Goal: Information Seeking & Learning: Find specific fact

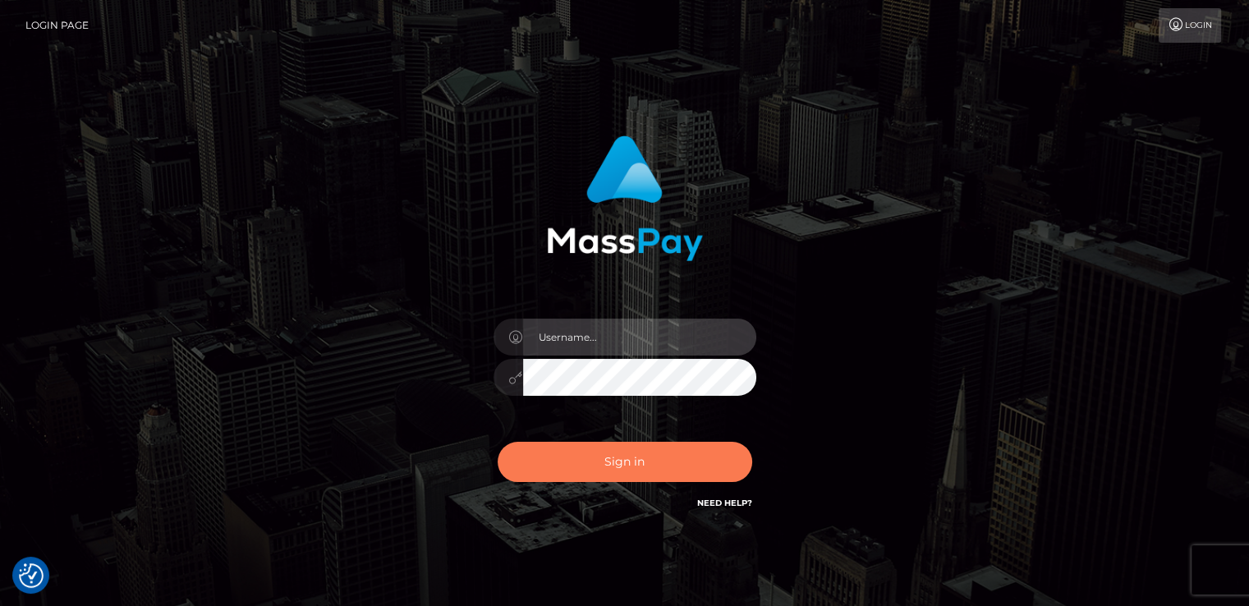
type input "[DOMAIN_NAME]"
click at [696, 454] on button "Sign in" at bounding box center [625, 462] width 255 height 40
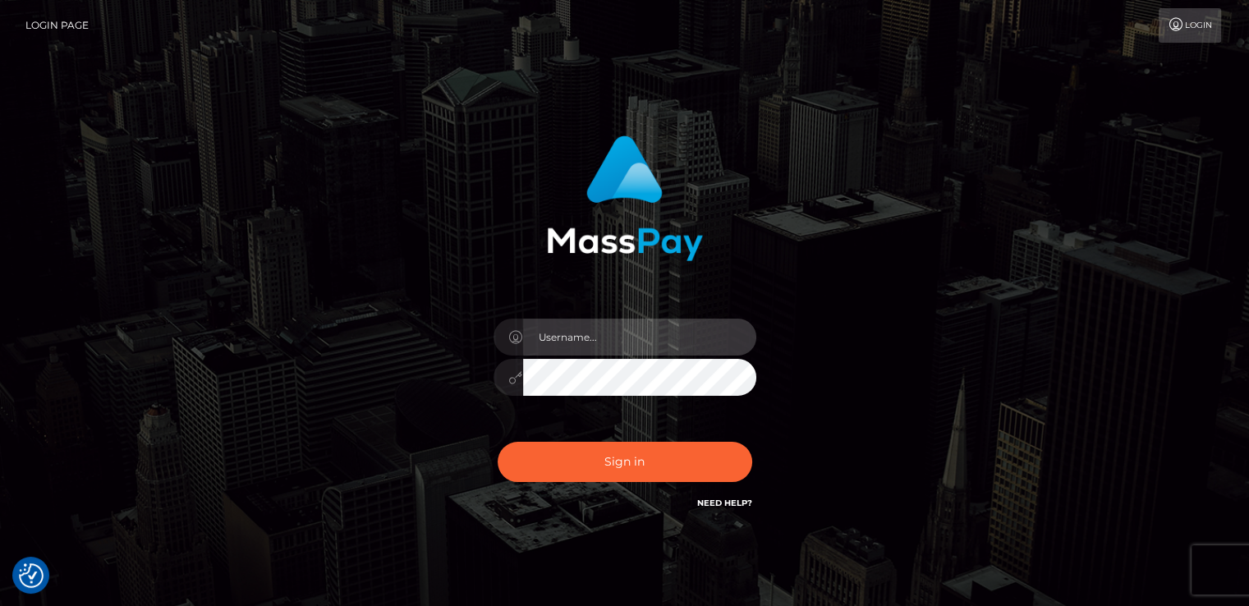
type input "[DOMAIN_NAME]"
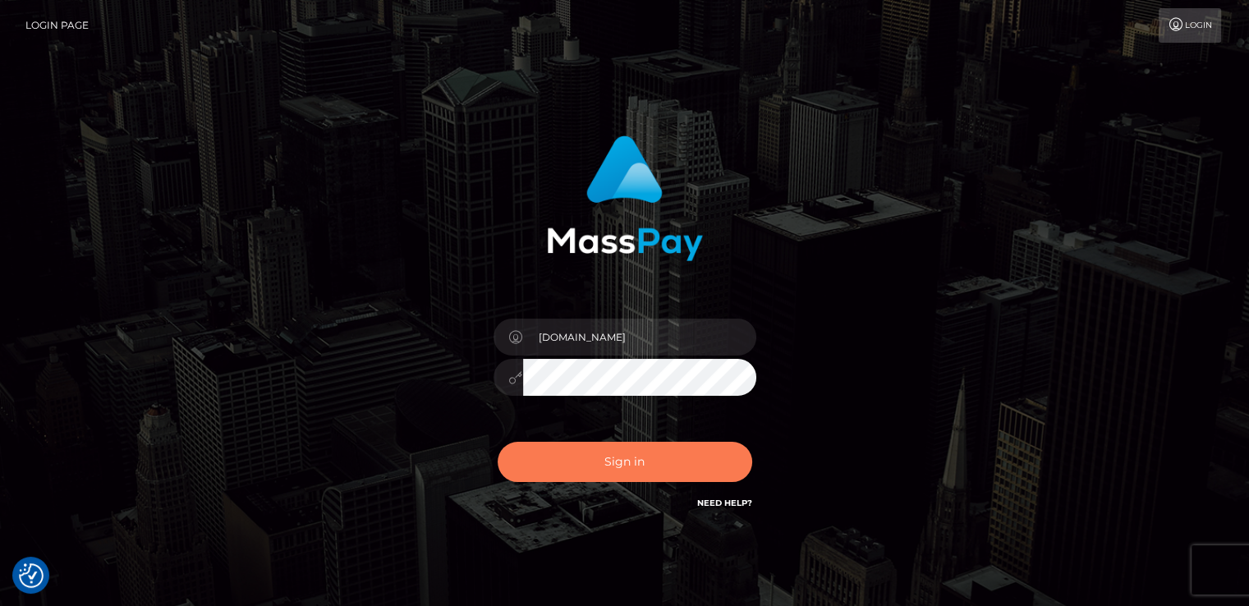
click at [696, 454] on button "Sign in" at bounding box center [625, 462] width 255 height 40
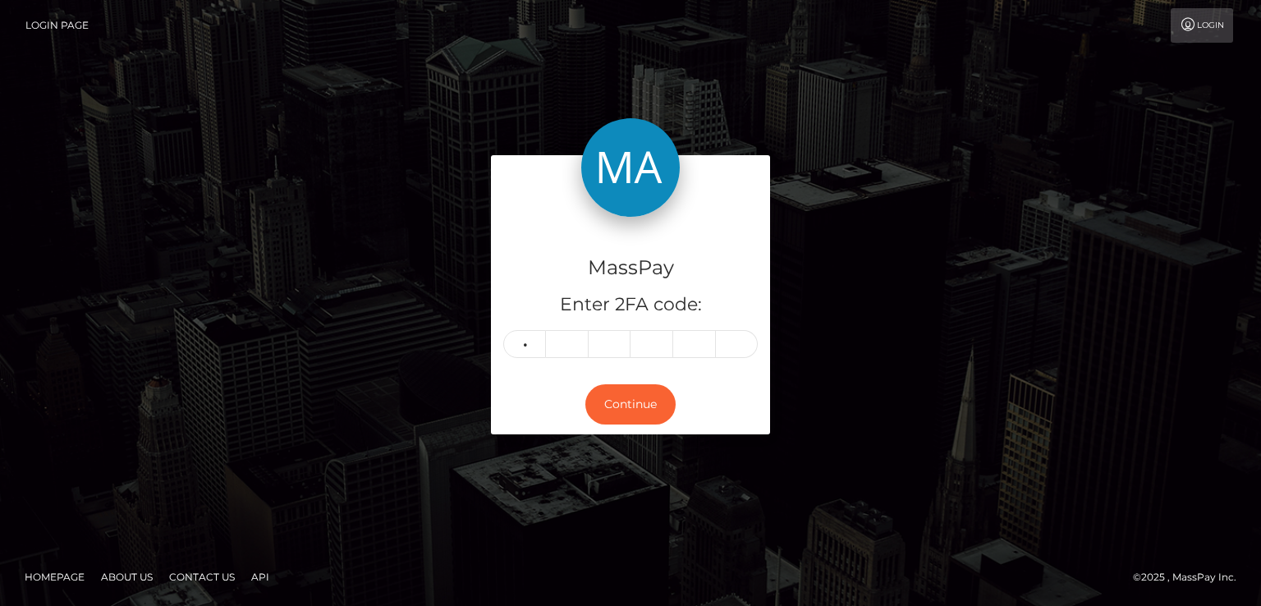
type input "8"
type input "9"
type input "2"
type input "9"
type input "2"
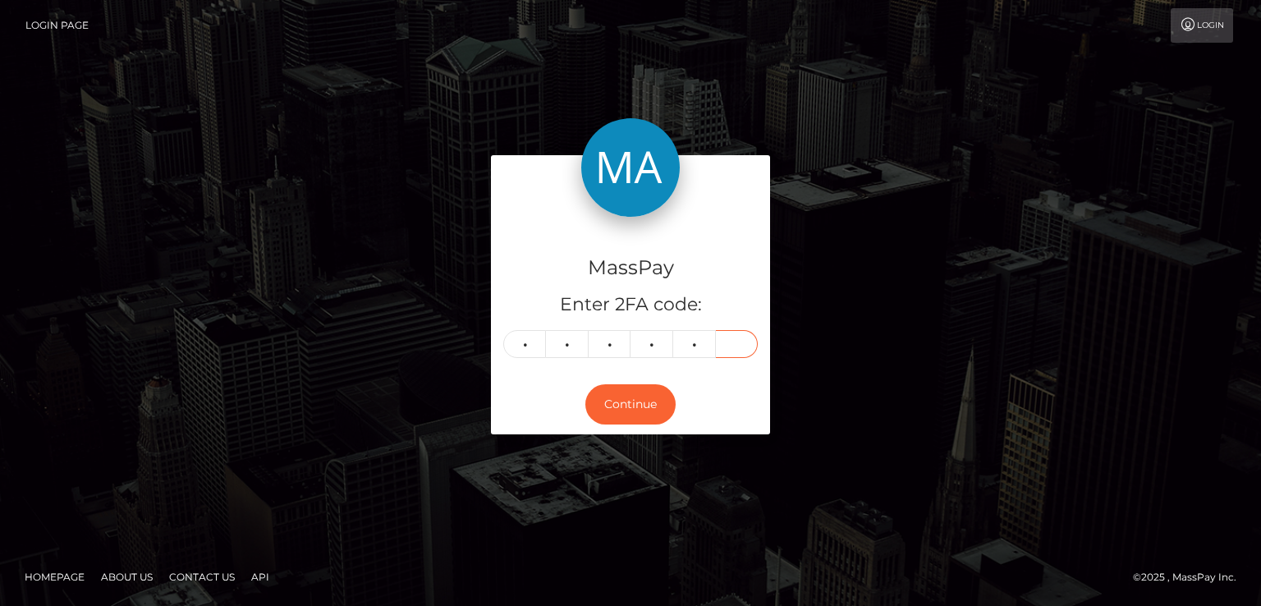
type input "6"
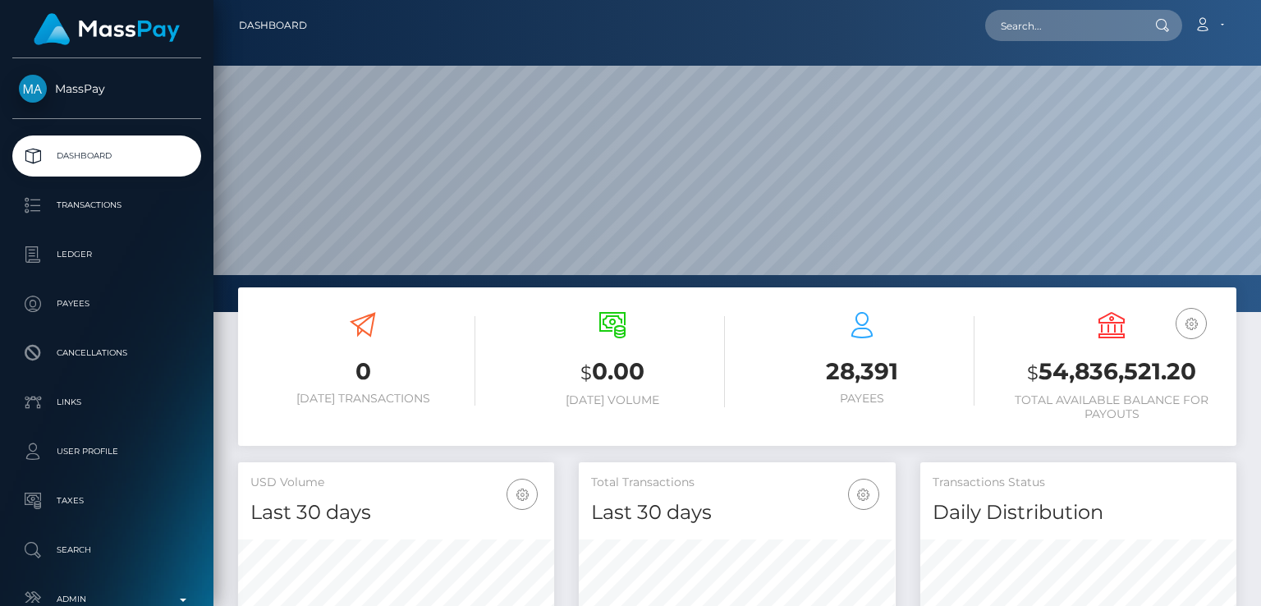
scroll to position [291, 315]
click at [1105, 34] on input "text" at bounding box center [1062, 25] width 154 height 31
paste input "[DOMAIN_NAME][EMAIL_ADDRESS][DOMAIN_NAME]"
type input "[DOMAIN_NAME][EMAIL_ADDRESS][DOMAIN_NAME]"
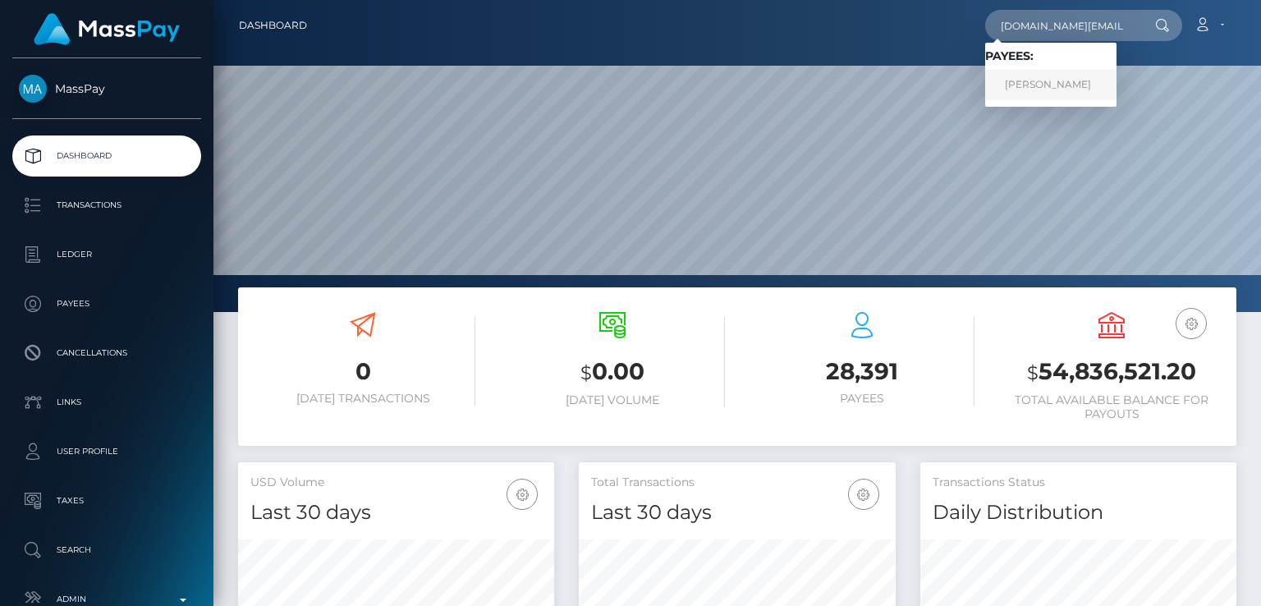
click at [1039, 89] on link "ELINA ANGELINI" at bounding box center [1050, 85] width 131 height 30
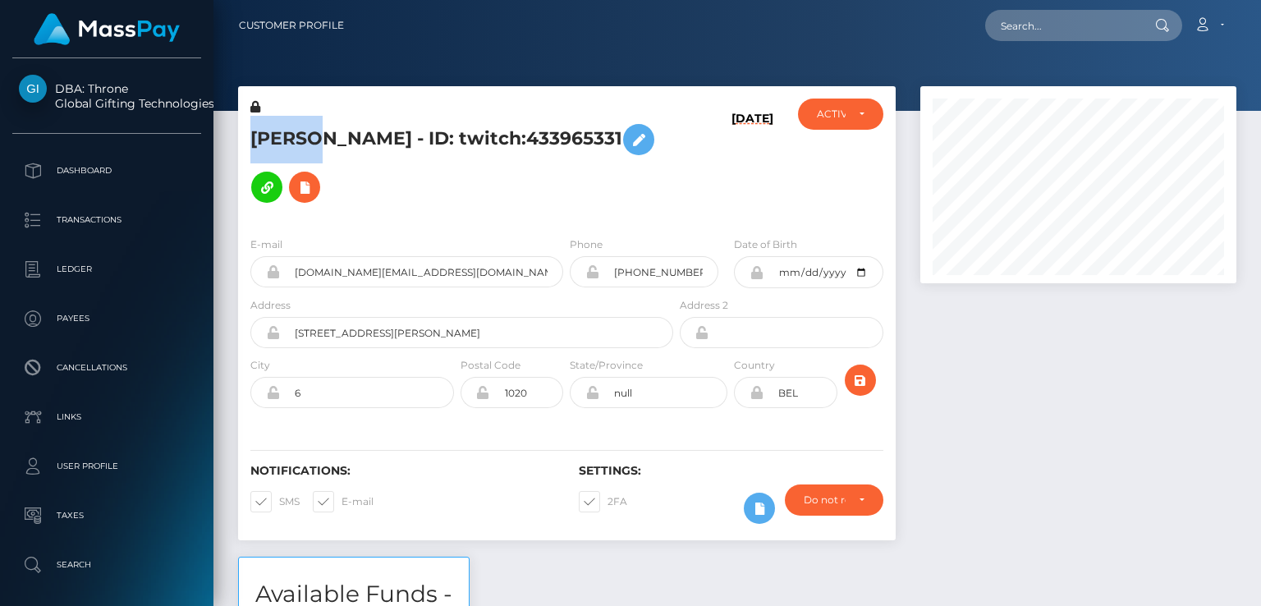
scroll to position [197, 315]
click at [629, 195] on h5 "[PERSON_NAME] - ID: twitch:433965331" at bounding box center [457, 163] width 414 height 95
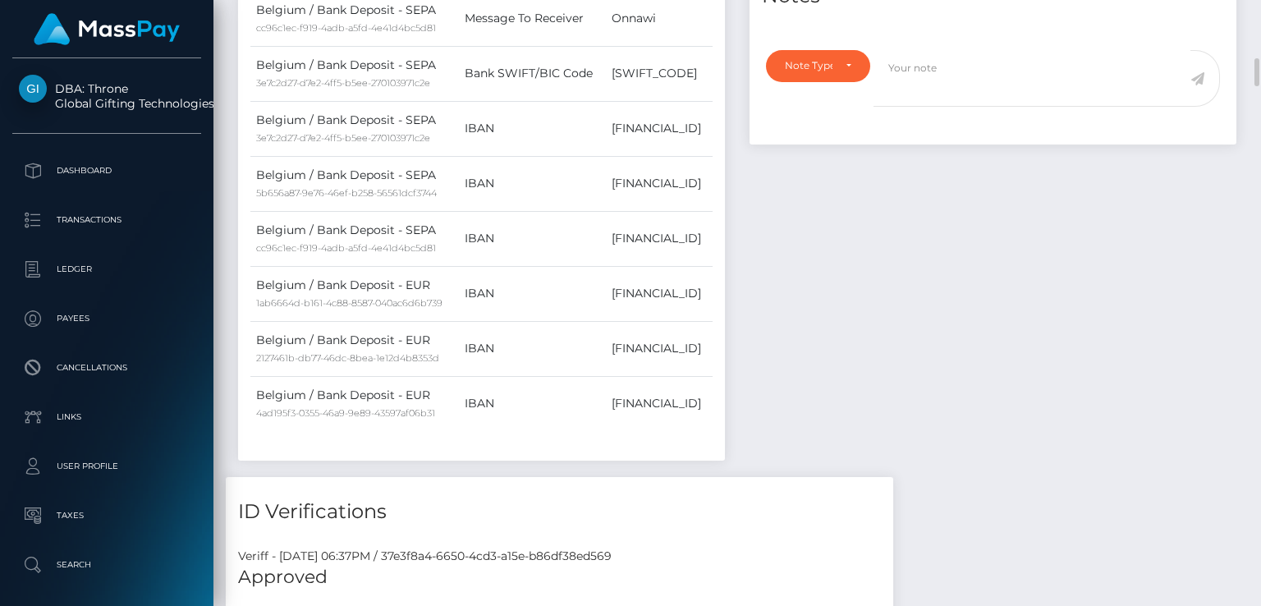
scroll to position [1390, 0]
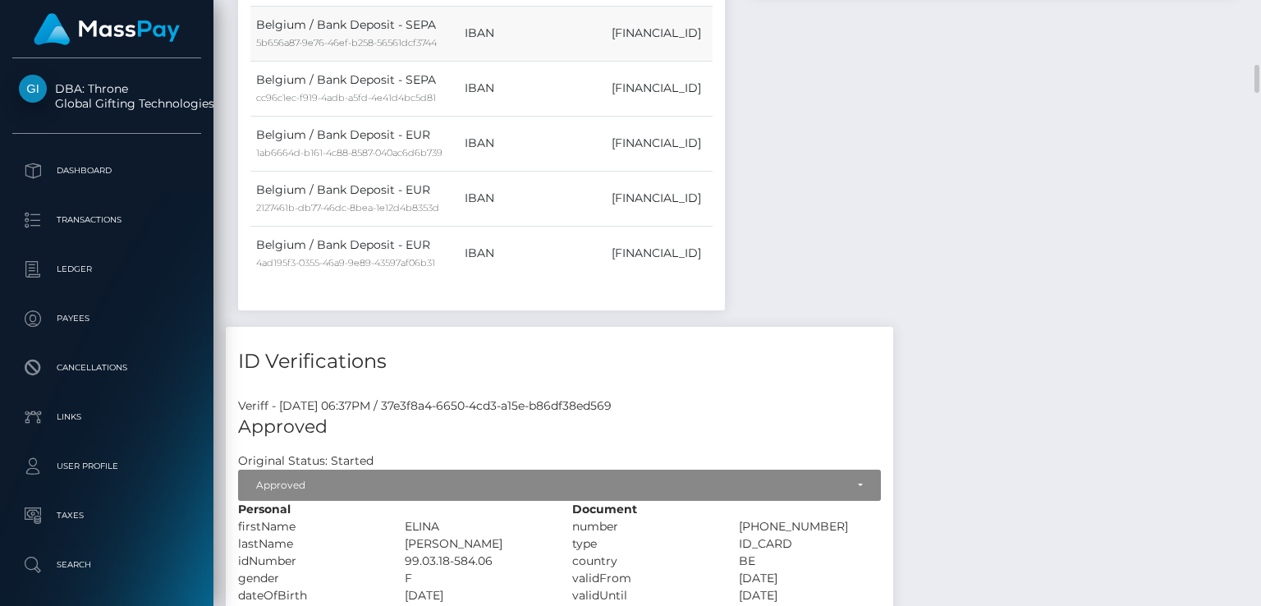
drag, startPoint x: 541, startPoint y: 183, endPoint x: 566, endPoint y: 34, distance: 151.4
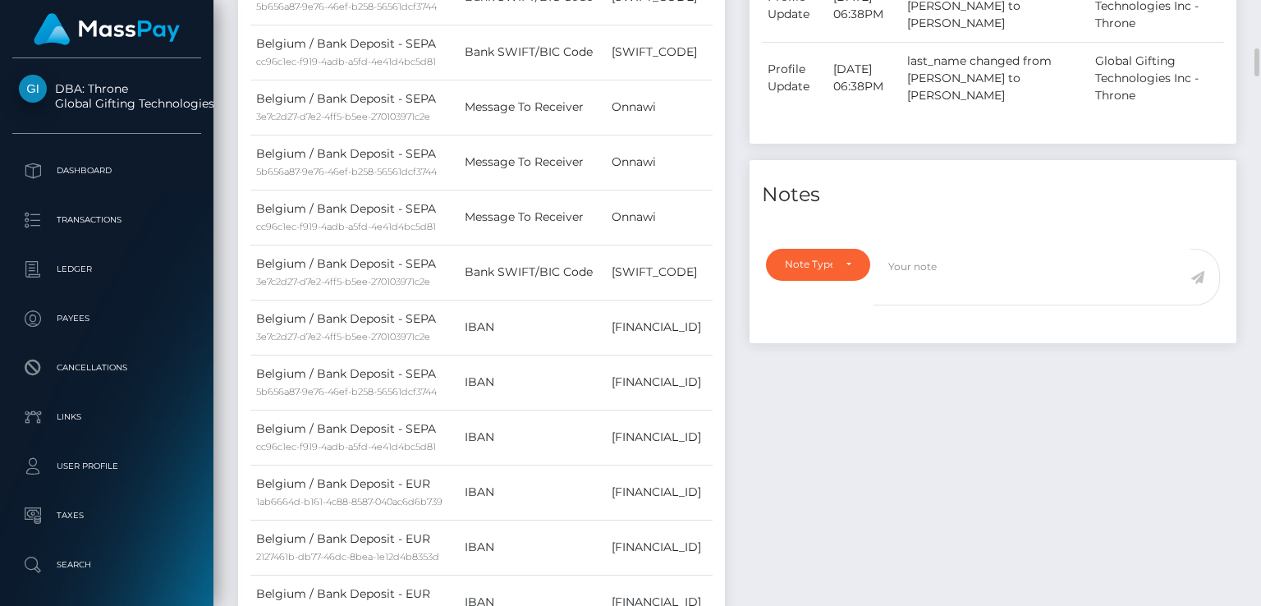
click at [825, 190] on h4 "Notes" at bounding box center [993, 195] width 462 height 29
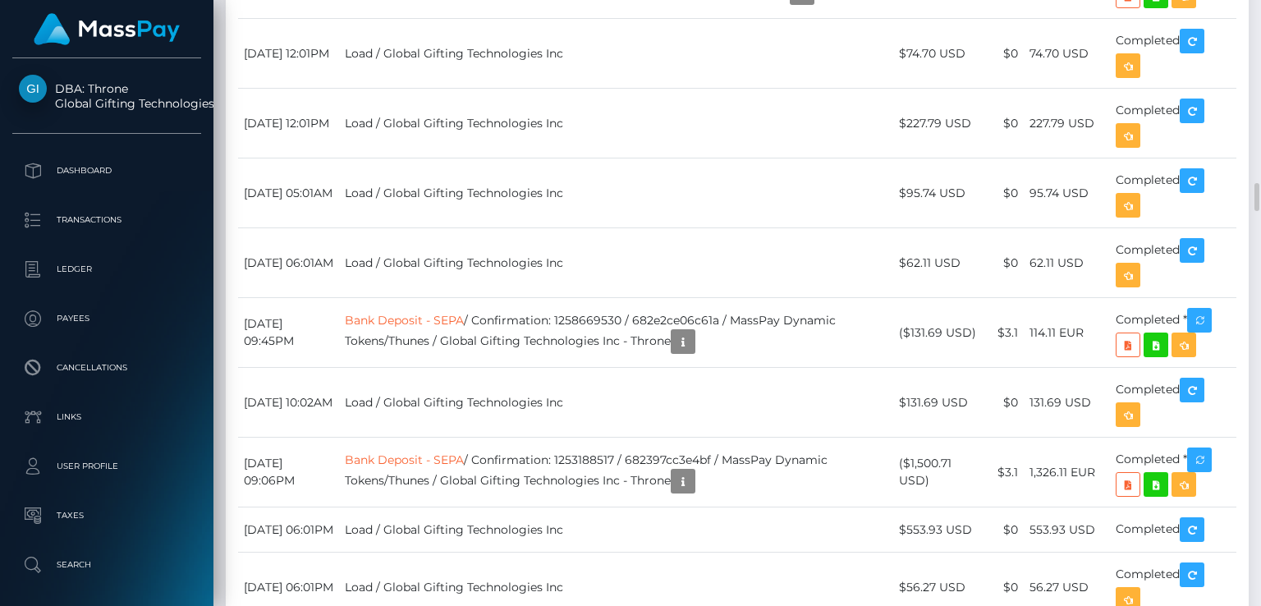
scroll to position [5061, 0]
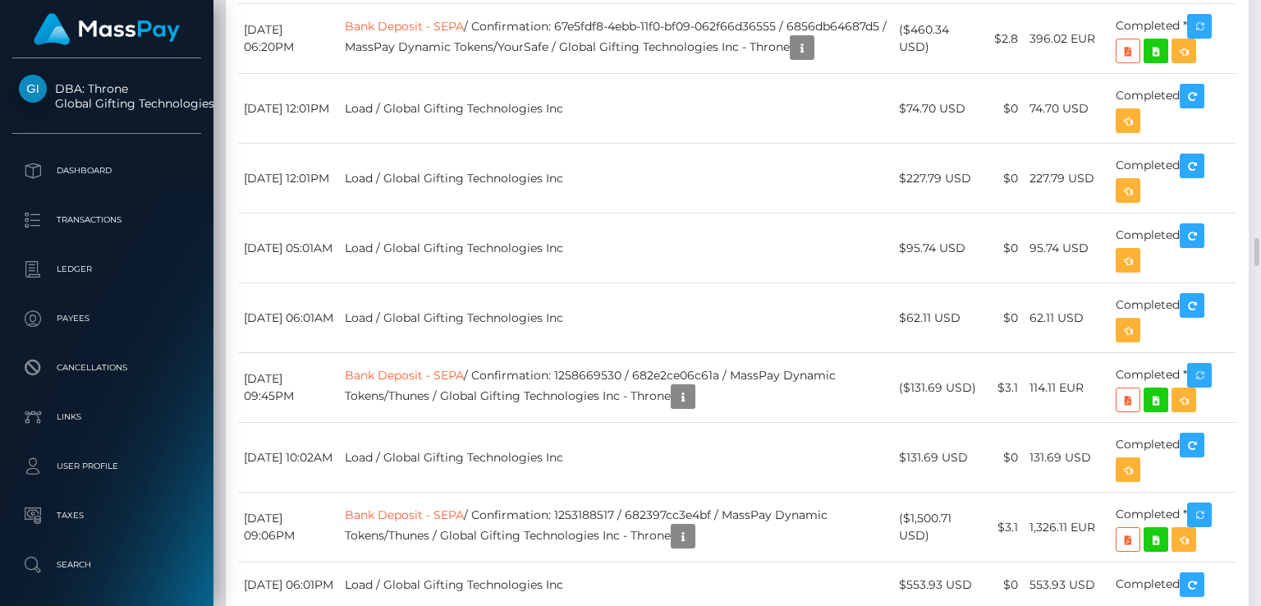
click at [825, 195] on body "DBA: Throne Global Gifting Technologies Inc Dashboard Transactions Ledger Payees" at bounding box center [630, 303] width 1261 height 606
click at [825, 195] on div at bounding box center [823, 192] width 11 height 5
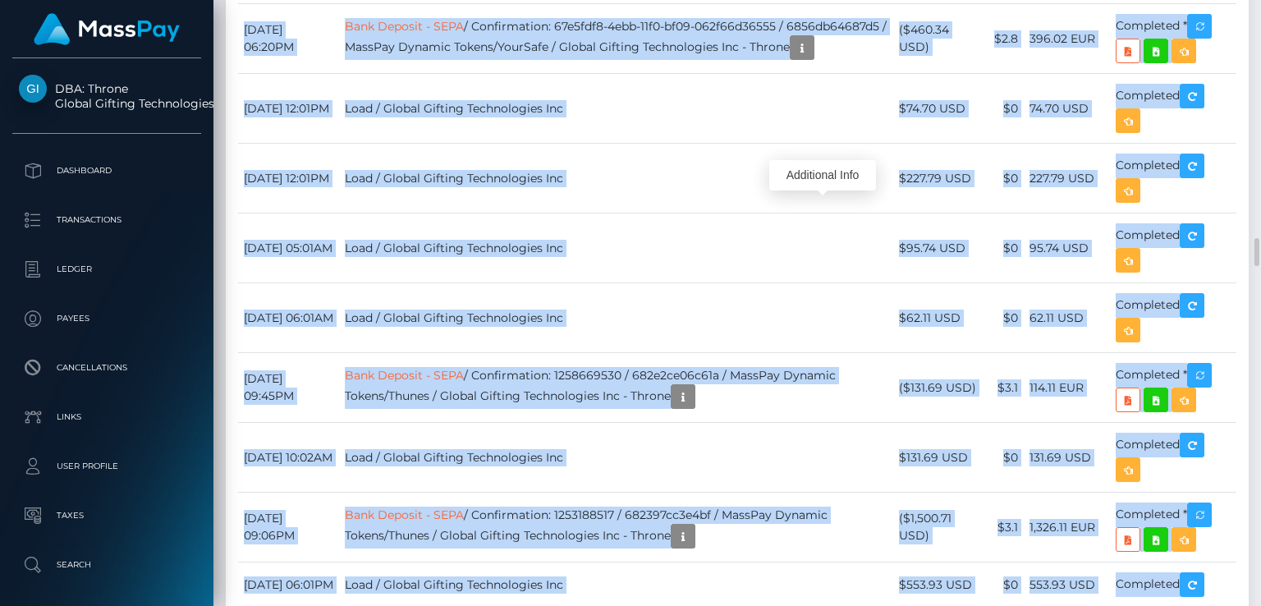
scroll to position [197, 315]
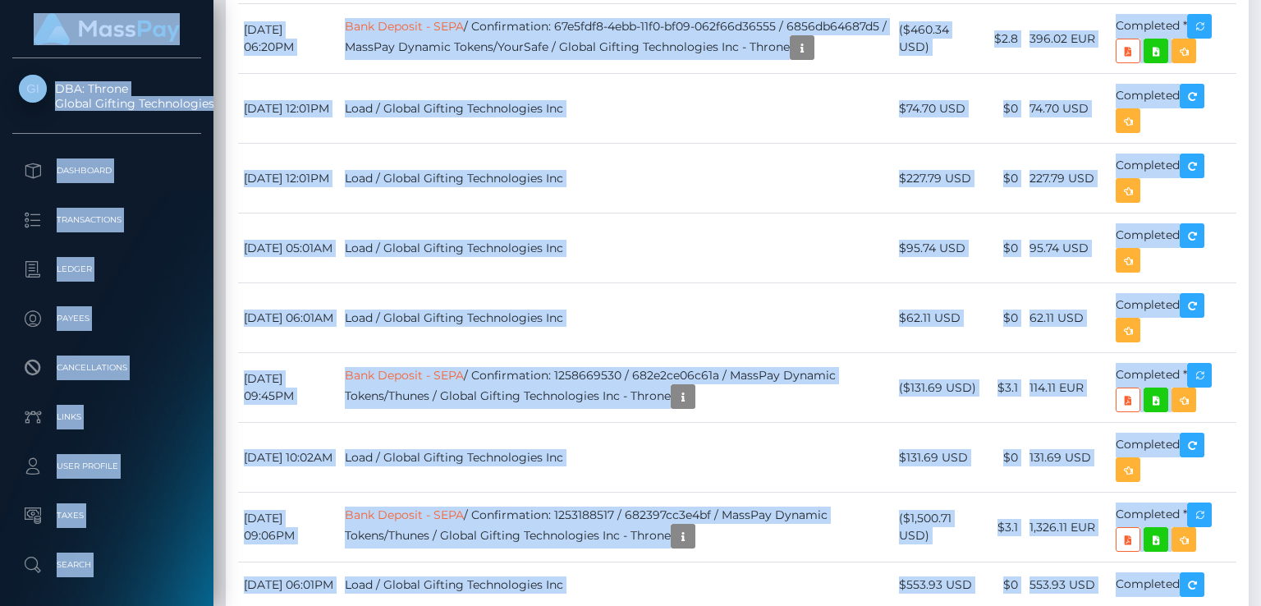
drag, startPoint x: 825, startPoint y: 195, endPoint x: 746, endPoint y: 637, distance: 449.5
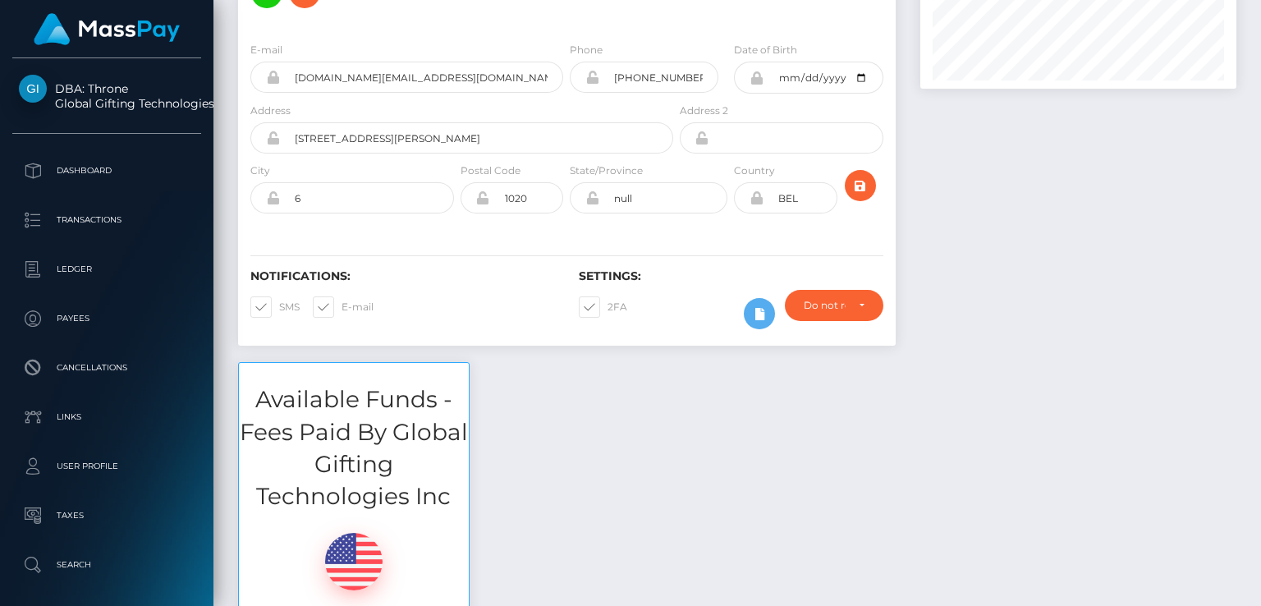
scroll to position [0, 0]
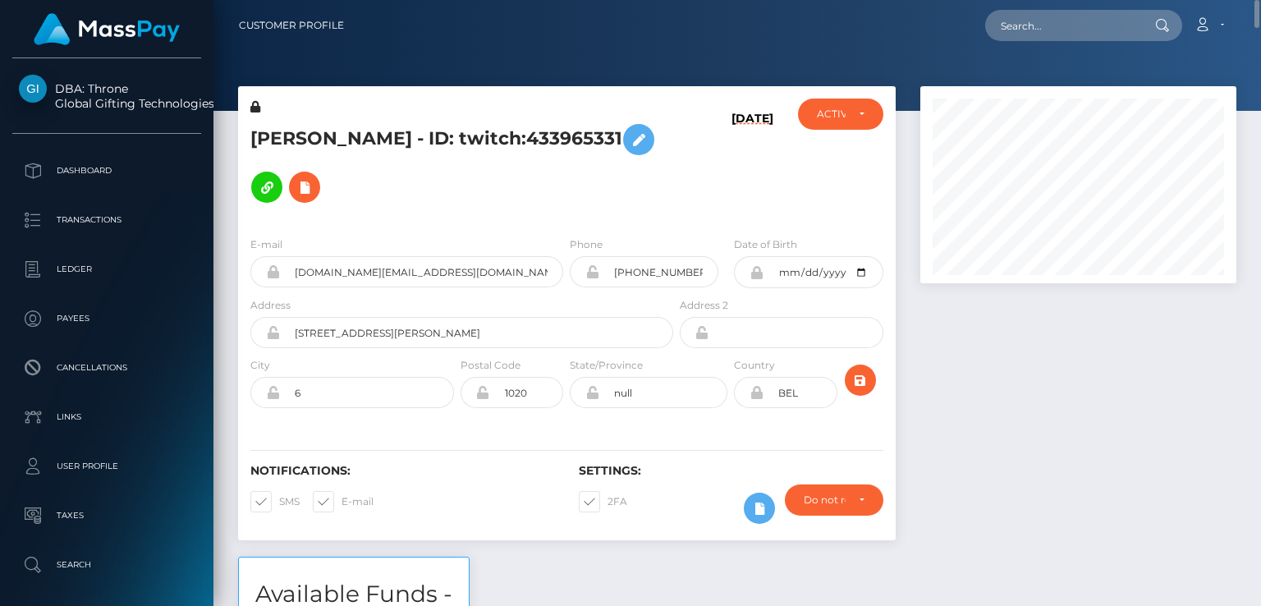
click at [483, 461] on div "Notifications: SMS E-mail Settings: 2FA" at bounding box center [567, 482] width 658 height 116
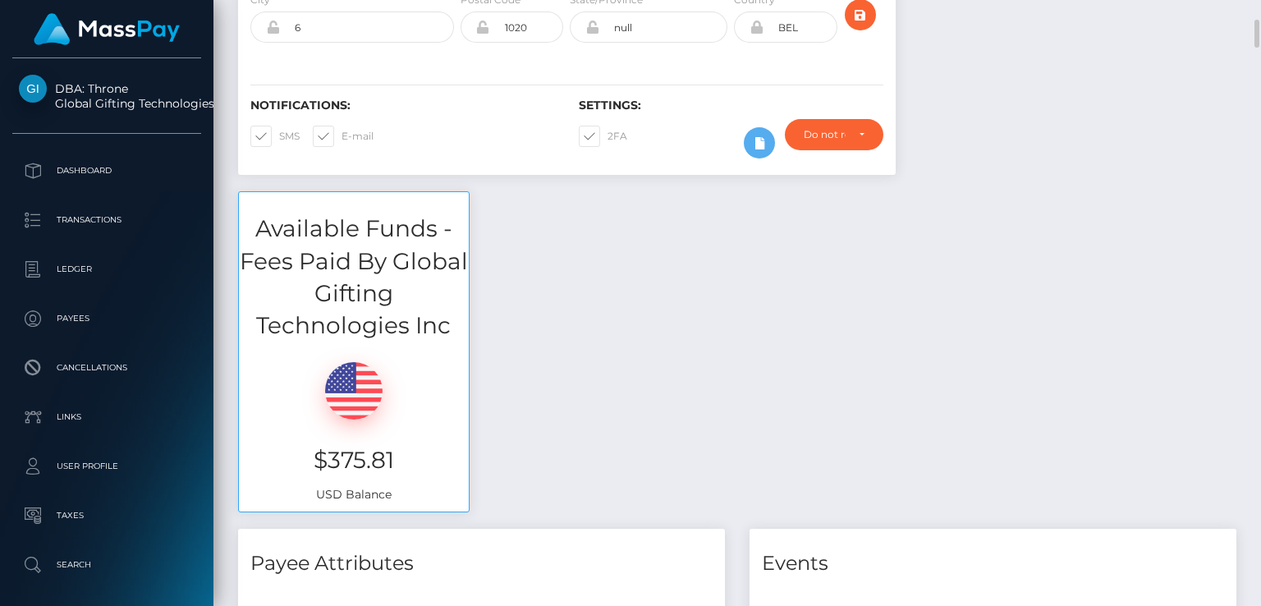
scroll to position [368, 0]
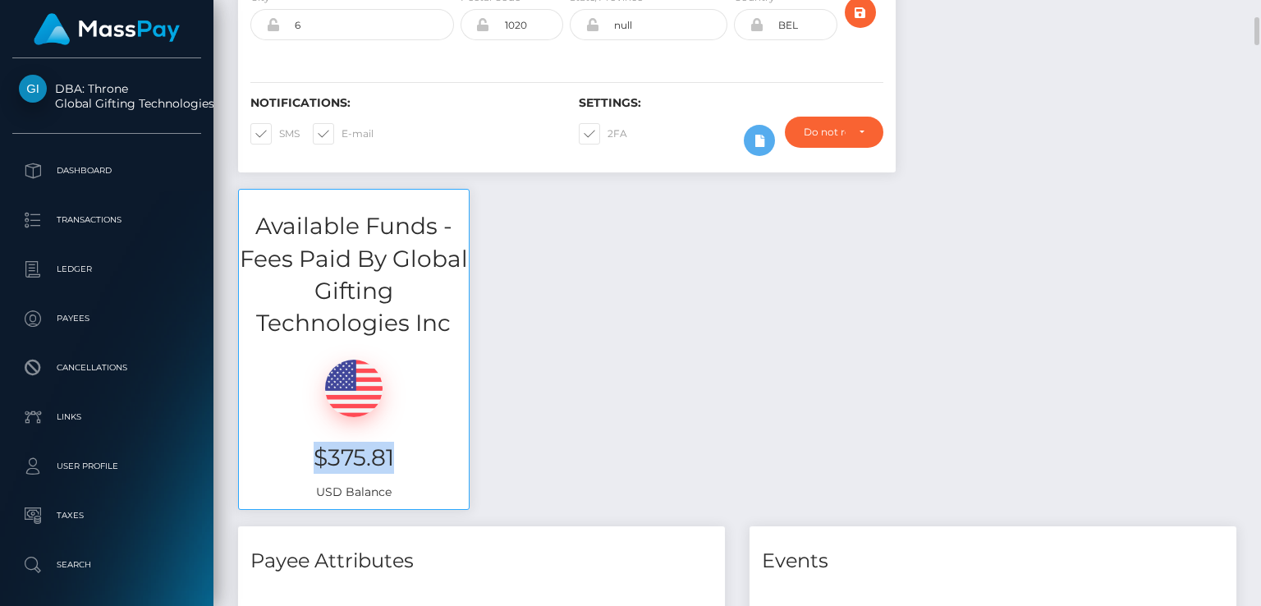
drag, startPoint x: 370, startPoint y: 452, endPoint x: 316, endPoint y: 450, distance: 54.2
click at [316, 450] on h3 "$375.81" at bounding box center [353, 458] width 205 height 32
copy h3 "$375.81"
click at [400, 242] on h3 "Available Funds - Fees Paid By Global Gifting Technologies Inc" at bounding box center [354, 274] width 230 height 129
click at [631, 457] on div "Available Funds - Fees Paid By Global Gifting Technologies Inc $375.81 USD Bala…" at bounding box center [737, 358] width 1023 height 338
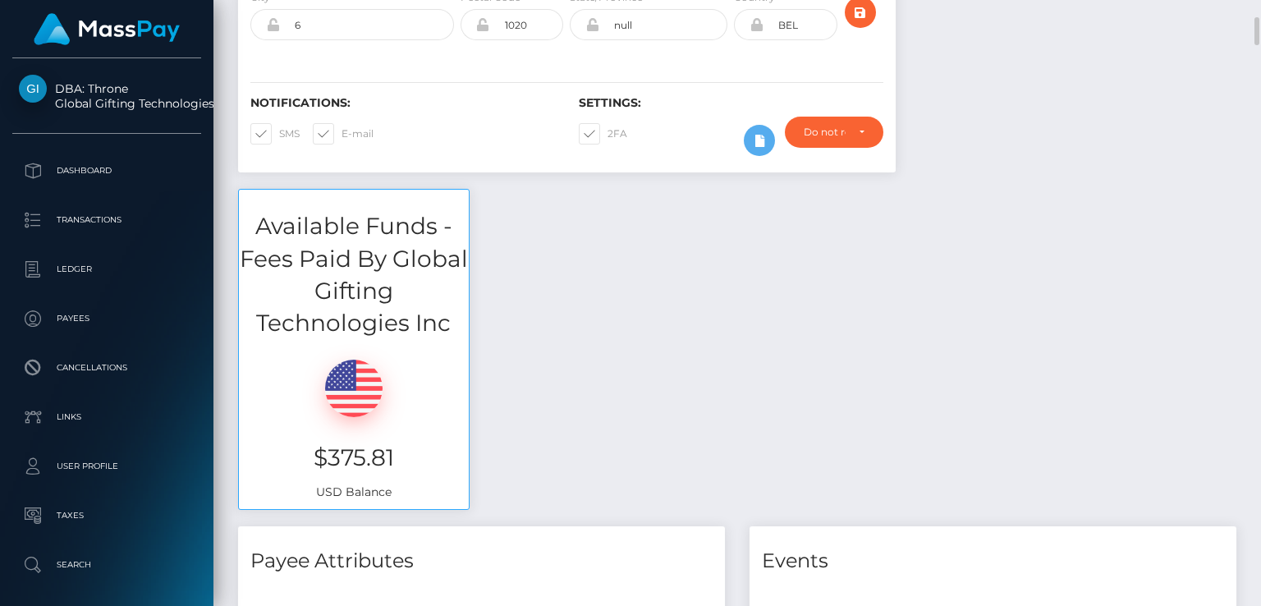
scroll to position [0, 0]
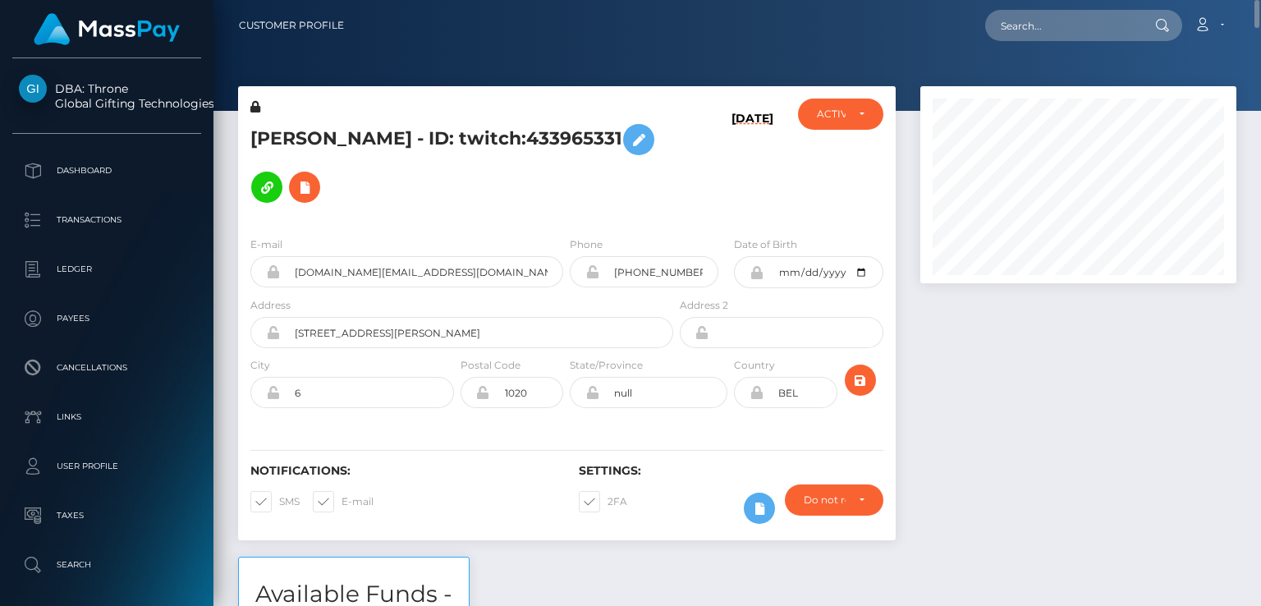
click at [1092, 7] on nav "Customer Profile Loading... Loading... Account" at bounding box center [737, 25] width 1048 height 51
click at [1081, 35] on input "text" at bounding box center [1062, 25] width 154 height 31
paste input "onnawi.pro@gmail.com"
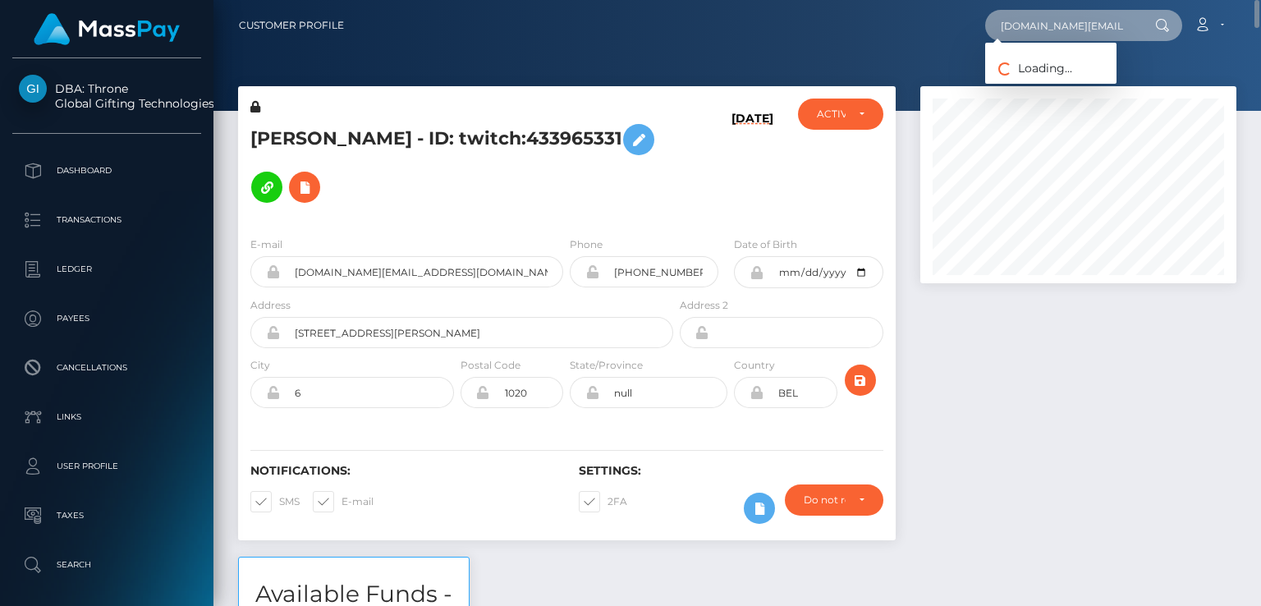
click at [1081, 35] on input "onnawi.pro@gmail.com" at bounding box center [1062, 25] width 154 height 31
type input "onnawi.pro@gmail.com"
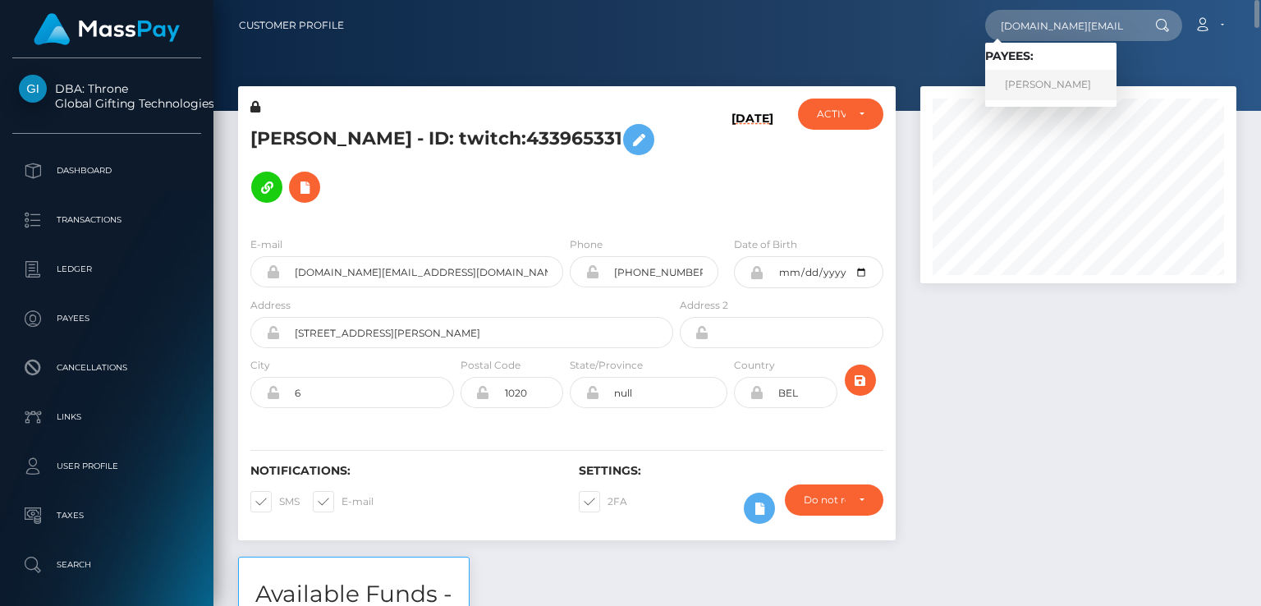
click at [1065, 72] on link "ELINA ANGELINI" at bounding box center [1050, 85] width 131 height 30
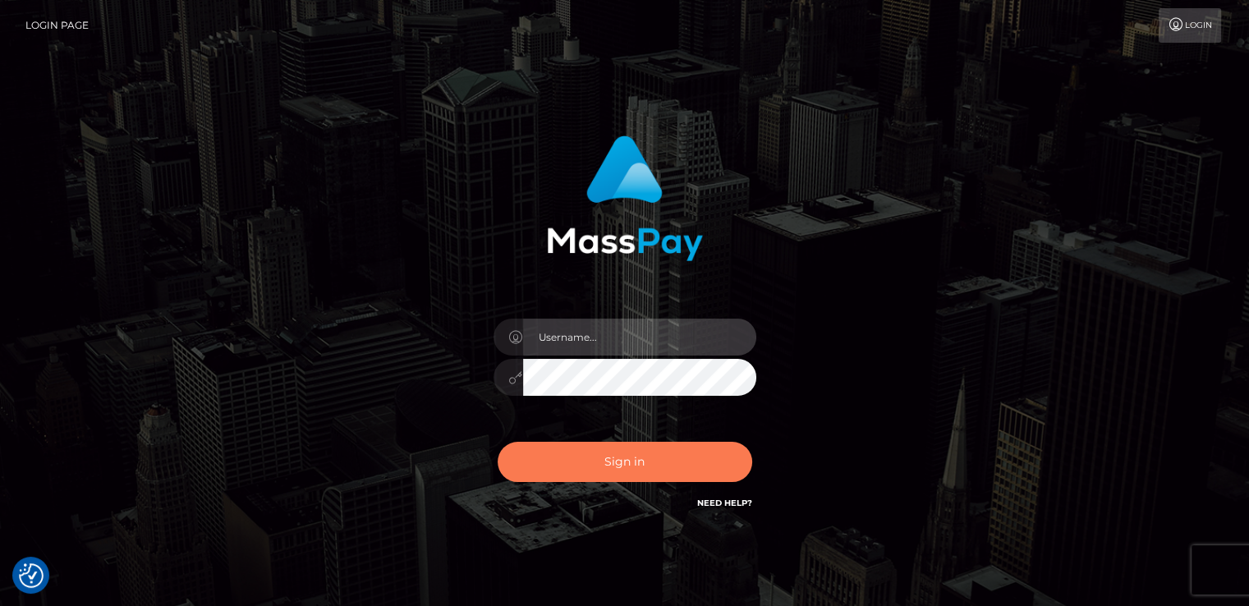
type input "[DOMAIN_NAME]"
click at [614, 454] on button "Sign in" at bounding box center [625, 462] width 255 height 40
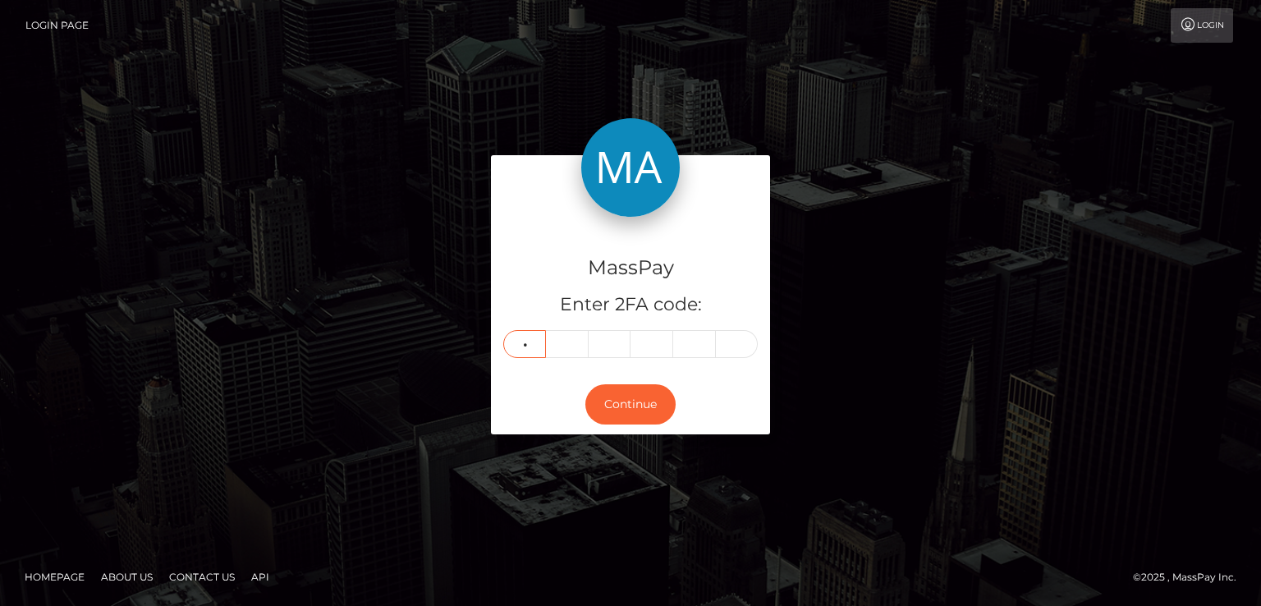
type input "5"
type input "3"
type input "5"
type input "3"
type input "1"
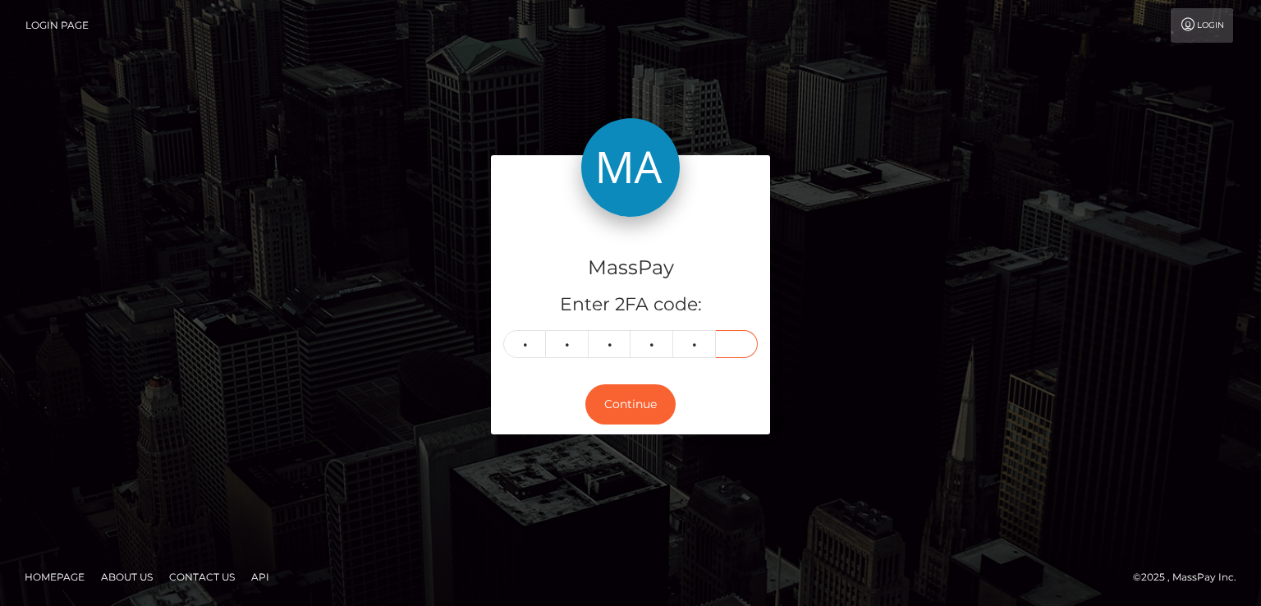
type input "6"
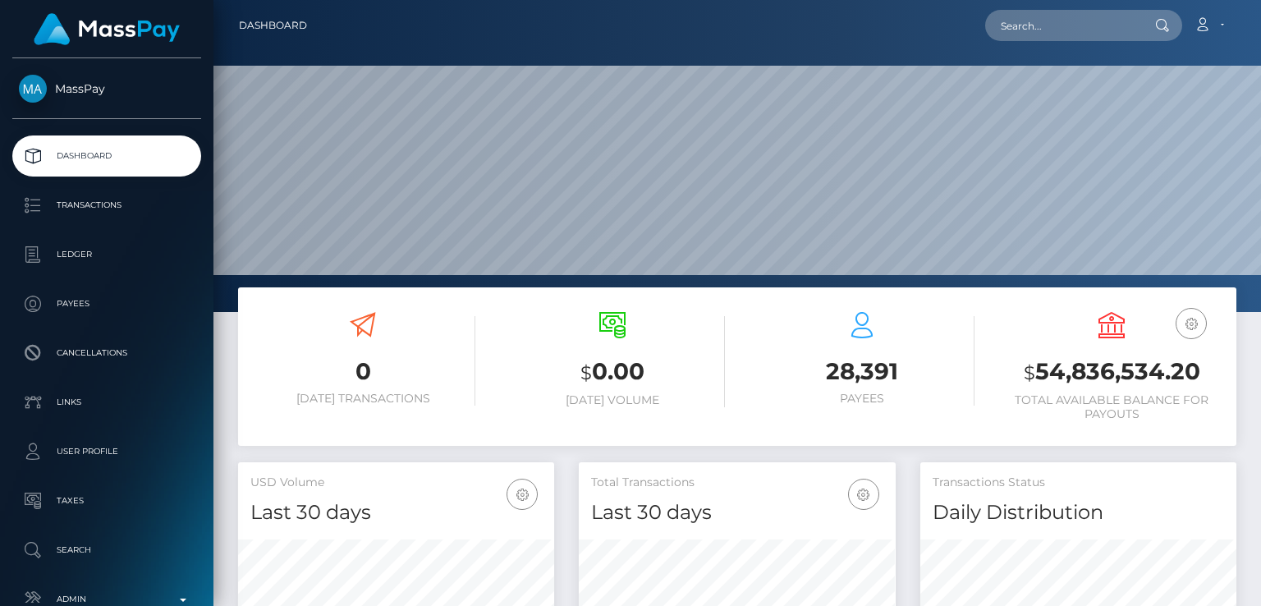
scroll to position [291, 315]
click at [1083, 48] on nav "Dashboard Loading... Loading... Account Edit Profile" at bounding box center [737, 25] width 1048 height 51
click at [1074, 26] on input "text" at bounding box center [1062, 25] width 154 height 31
paste input "crystal.schumacher@st-francis.org"
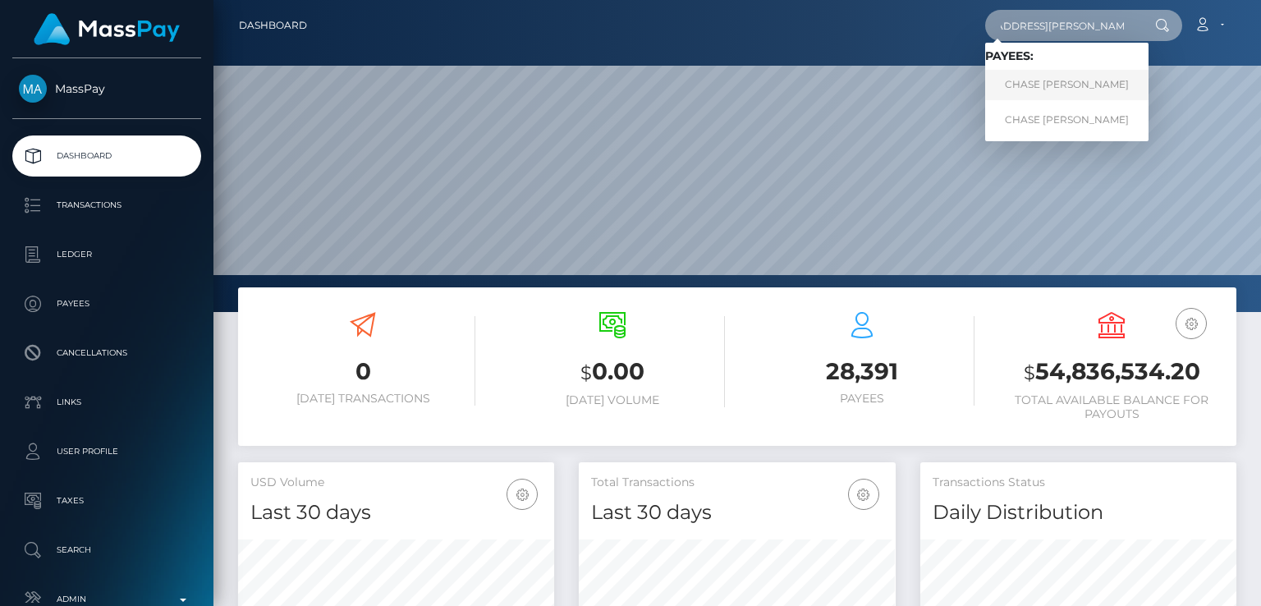
type input "crystal.schumacher@st-francis.org"
click at [1076, 76] on link "CHASE WESLEY SCHUMACHER" at bounding box center [1066, 85] width 163 height 30
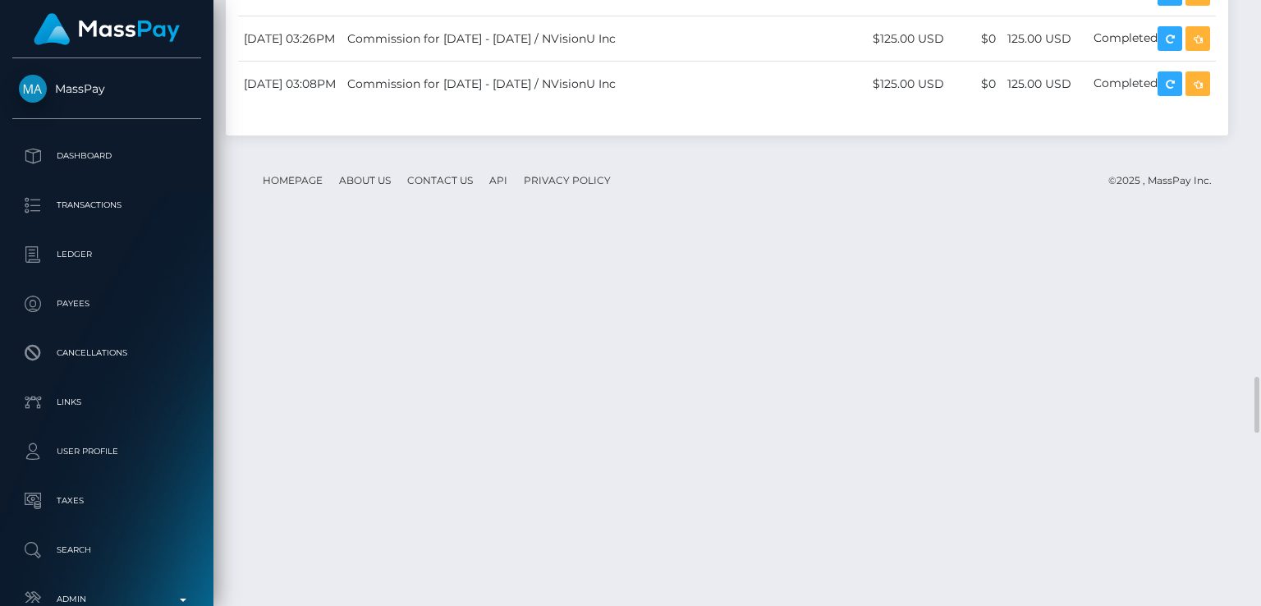
scroll to position [3929, 0]
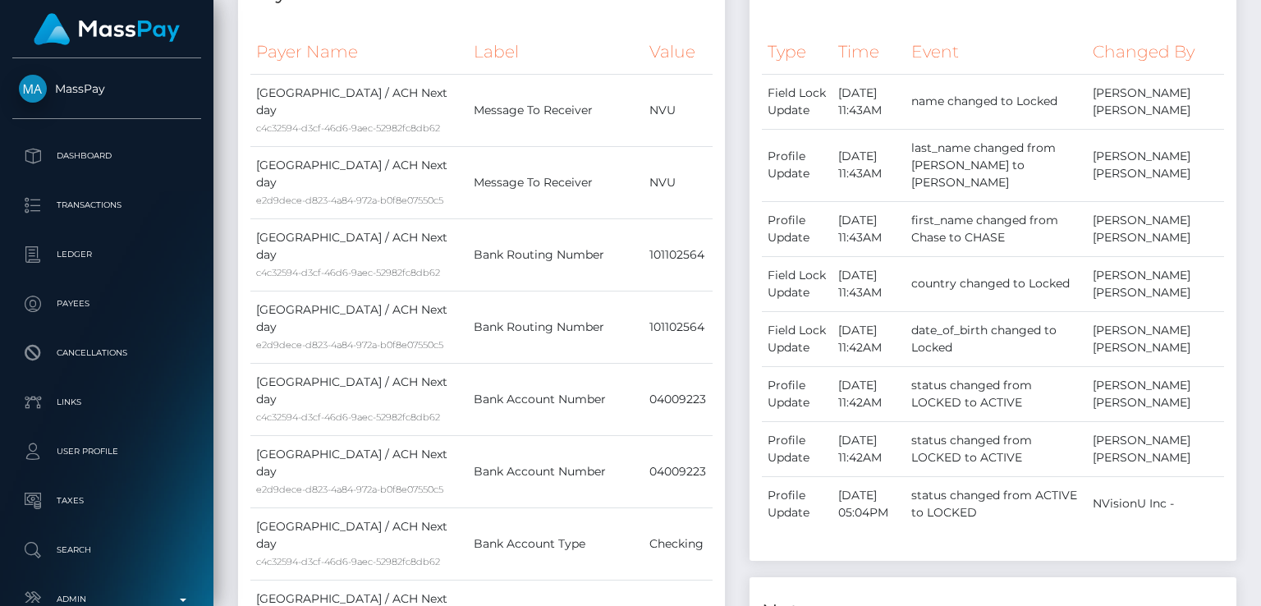
scroll to position [0, 0]
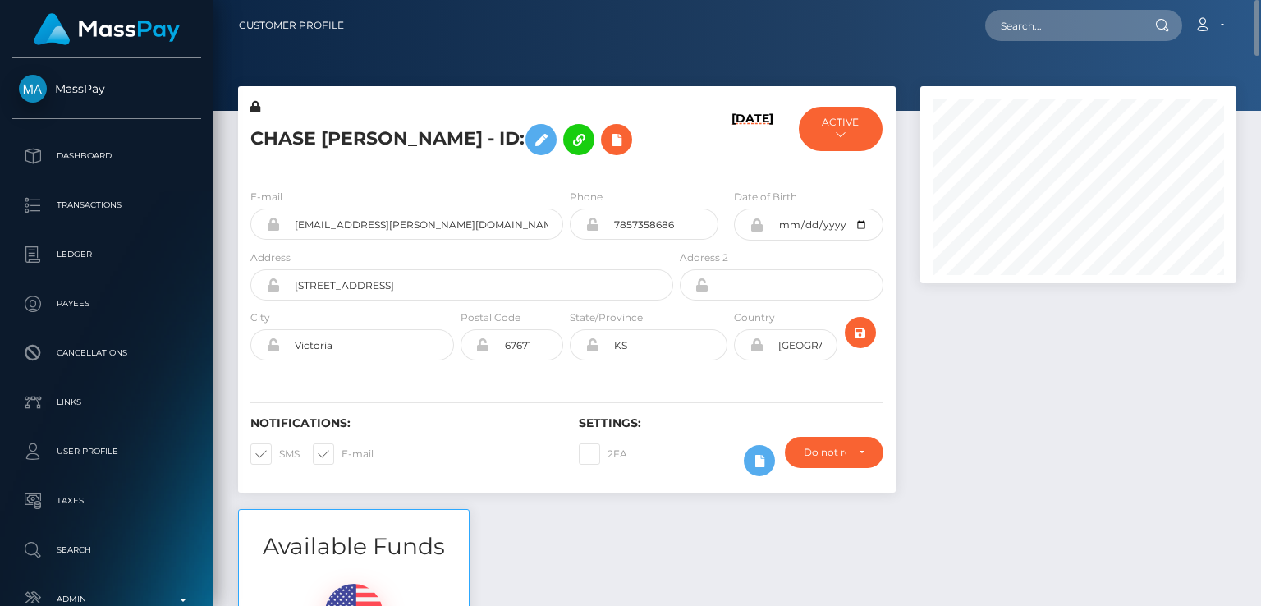
click at [1060, 2] on nav "Customer Profile Loading... Loading... Account" at bounding box center [737, 25] width 1048 height 51
click at [1058, 17] on input "text" at bounding box center [1062, 25] width 154 height 31
paste input "gersonronda@gmail.com"
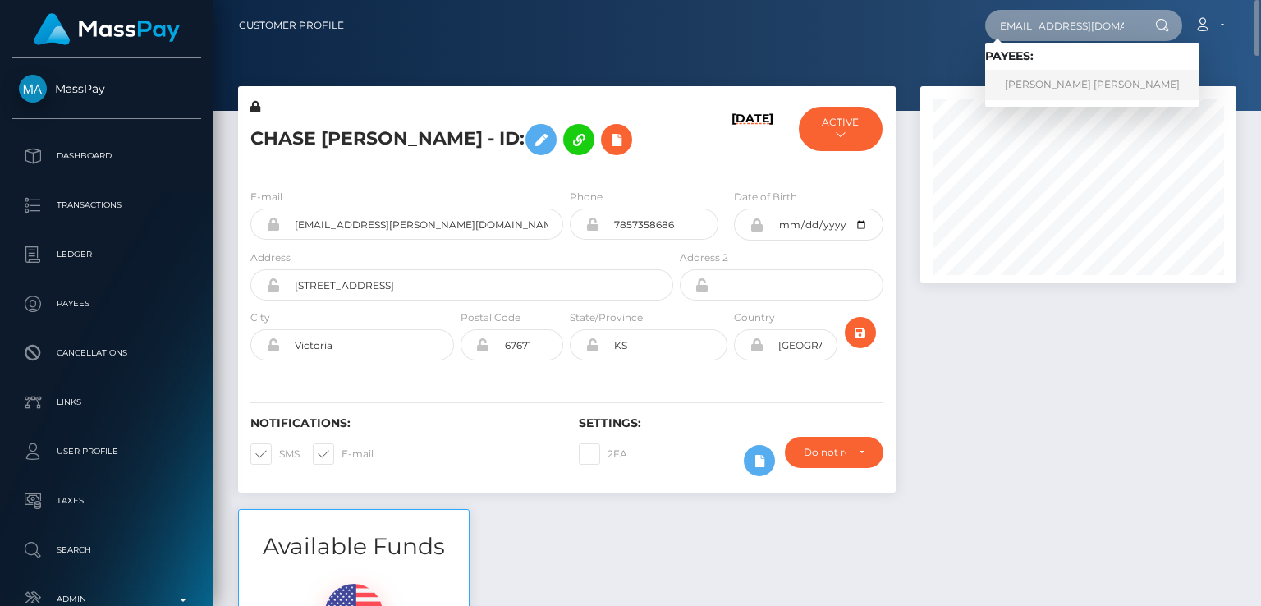
type input "gersonronda@gmail.com"
click at [1048, 82] on link "Gerson Ronda Ronda Riopedre" at bounding box center [1092, 85] width 214 height 30
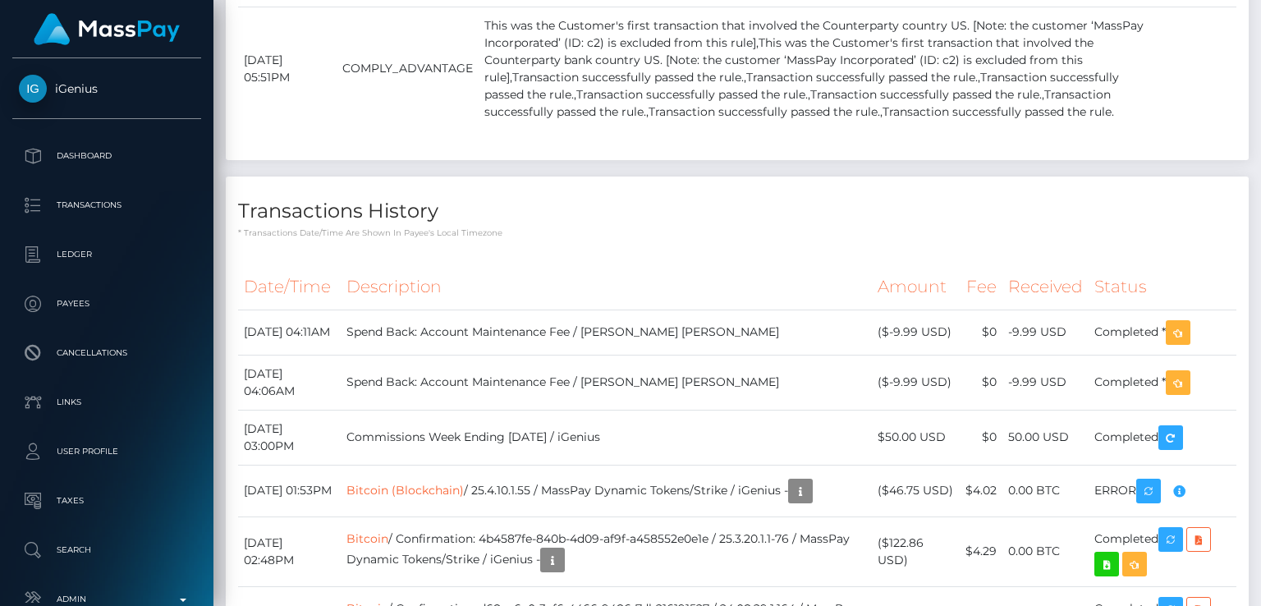
scroll to position [1828, 0]
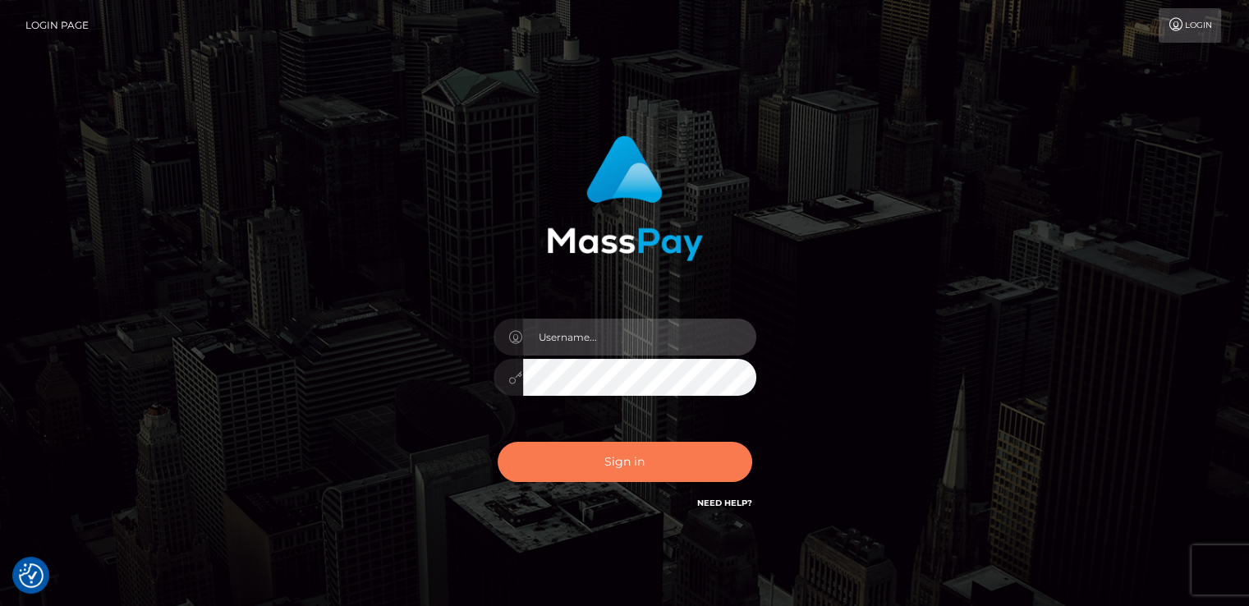
type input "[DOMAIN_NAME]"
click at [608, 444] on button "Sign in" at bounding box center [625, 462] width 255 height 40
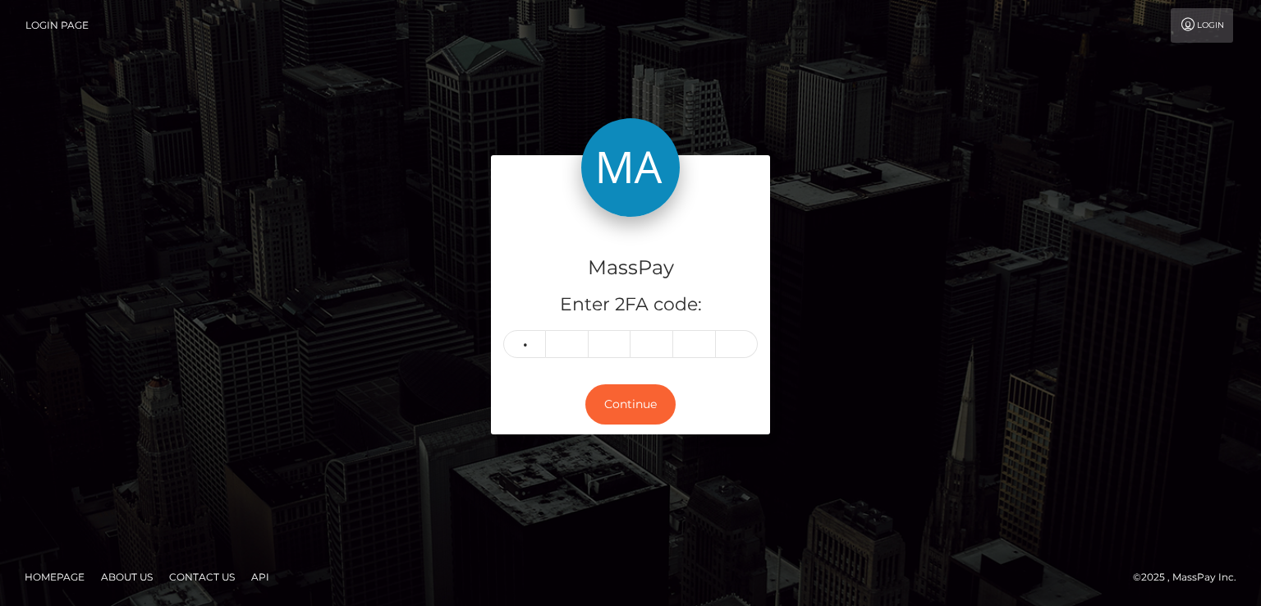
type input "9"
type input "7"
type input "4"
type input "3"
type input "8"
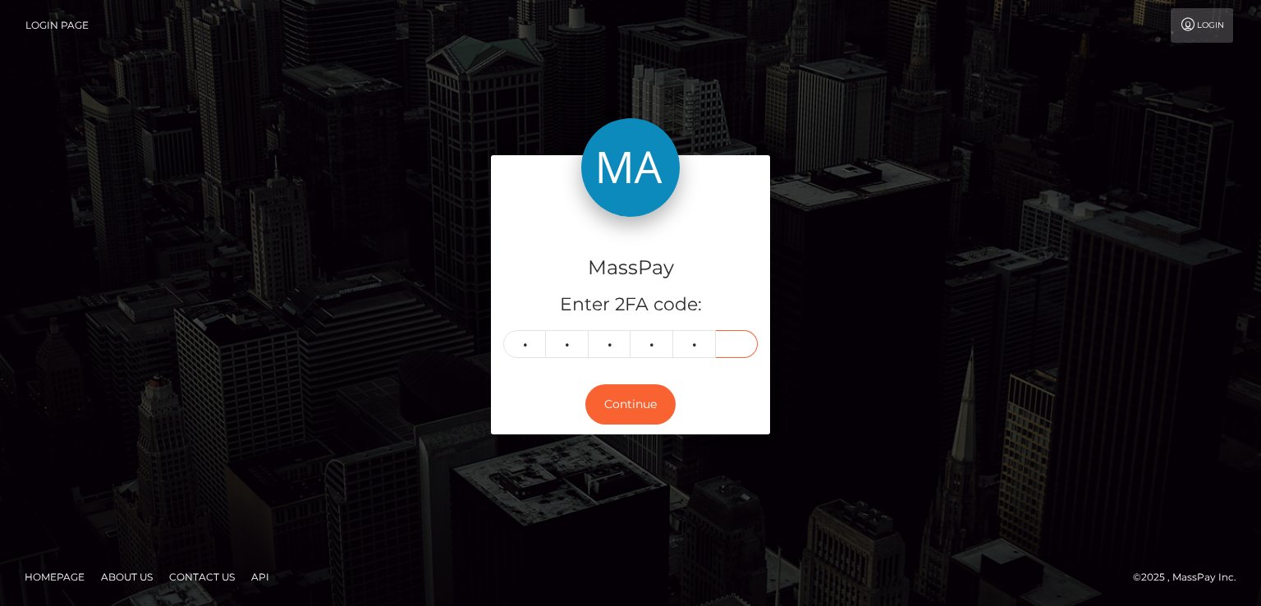
type input "7"
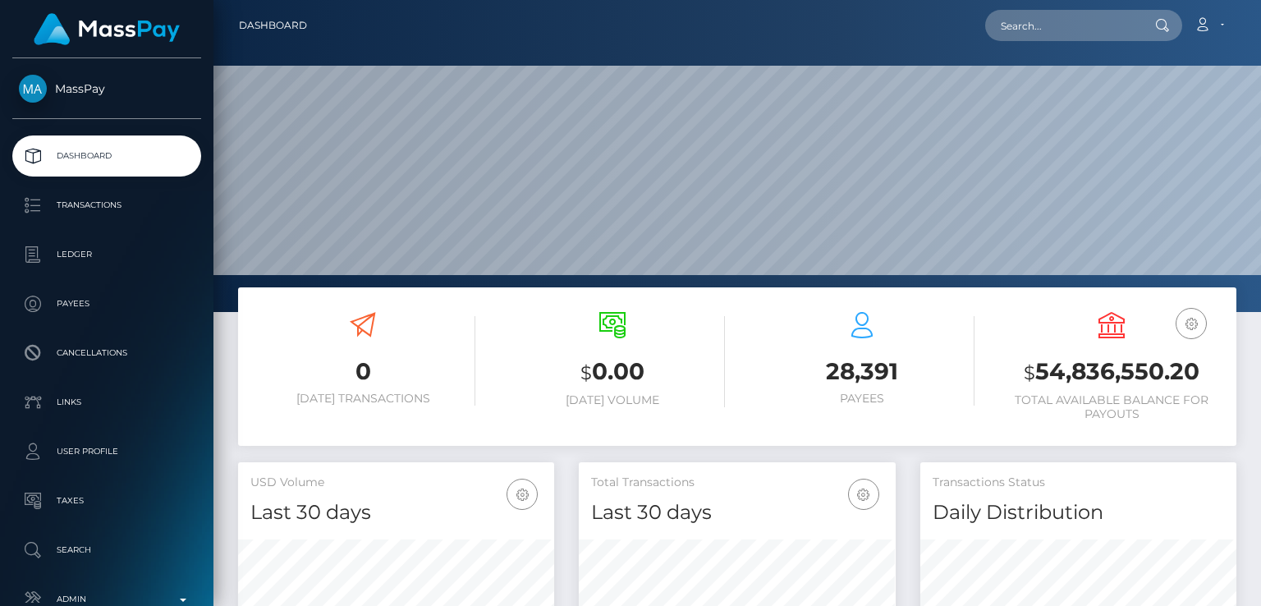
scroll to position [291, 315]
click at [1114, 30] on input "text" at bounding box center [1062, 25] width 154 height 31
paste input "Hello Ameet, Since the issue has been resolved, there should be no problems wit…"
type input "Hello Ameet, Since the issue has been resolved, there should be no problems wit…"
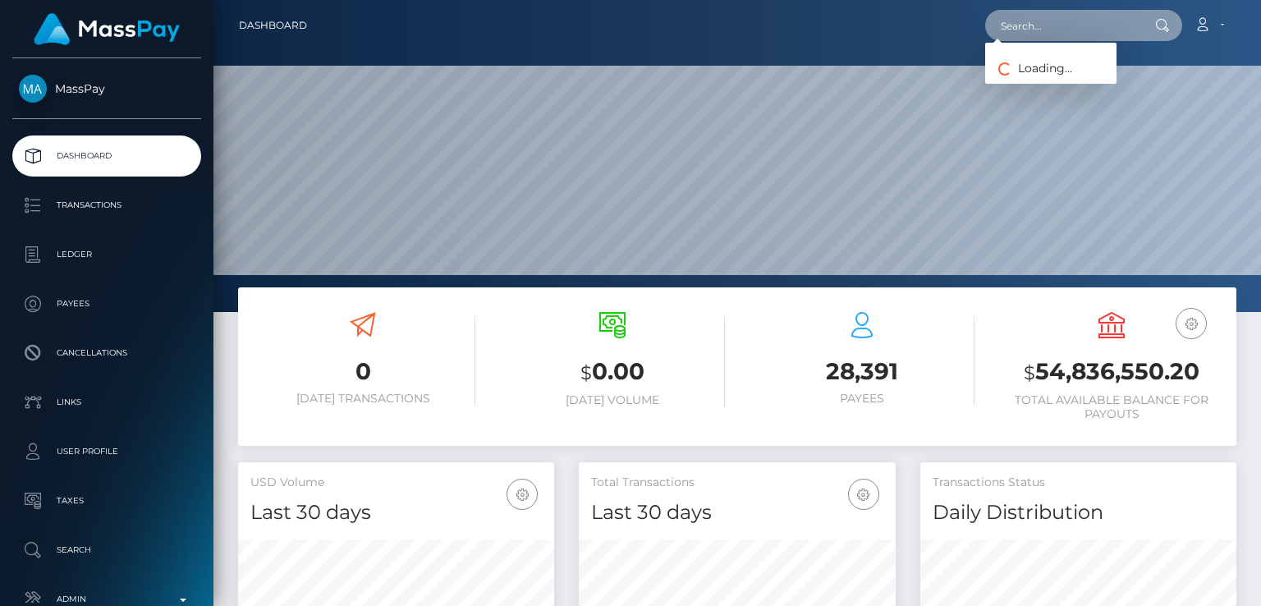
scroll to position [0, 0]
paste input "[EMAIL_ADDRESS][DOMAIN_NAME]"
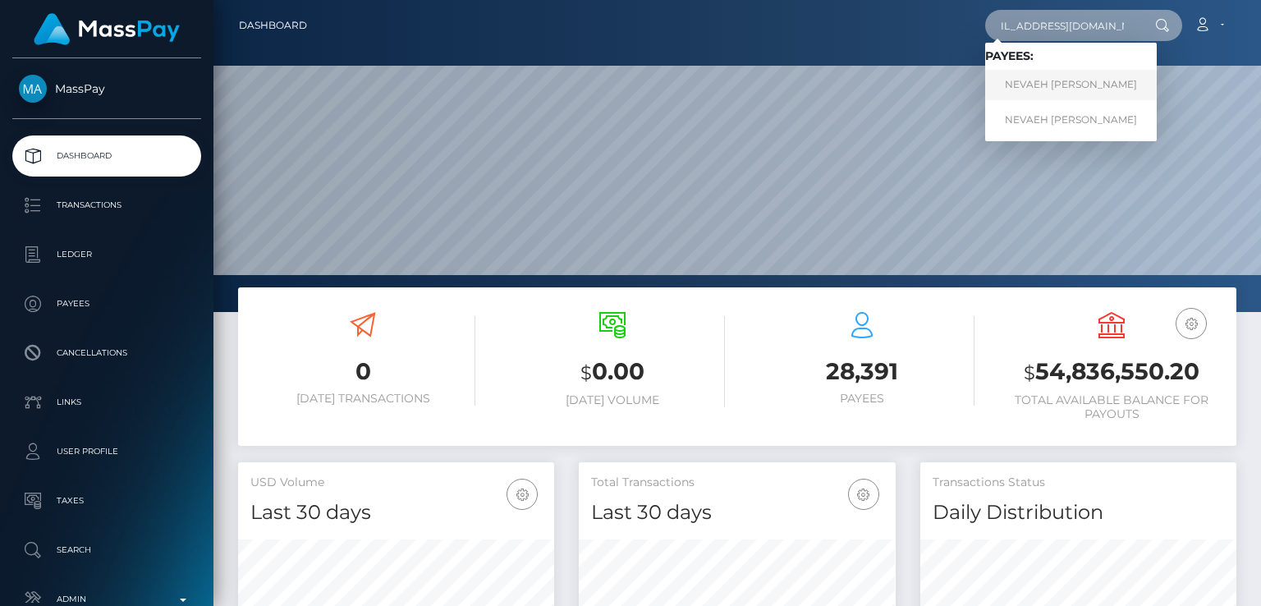
type input "[EMAIL_ADDRESS][DOMAIN_NAME]"
click at [1075, 86] on link "NEVAEH DANIELE SALINAS" at bounding box center [1071, 85] width 172 height 30
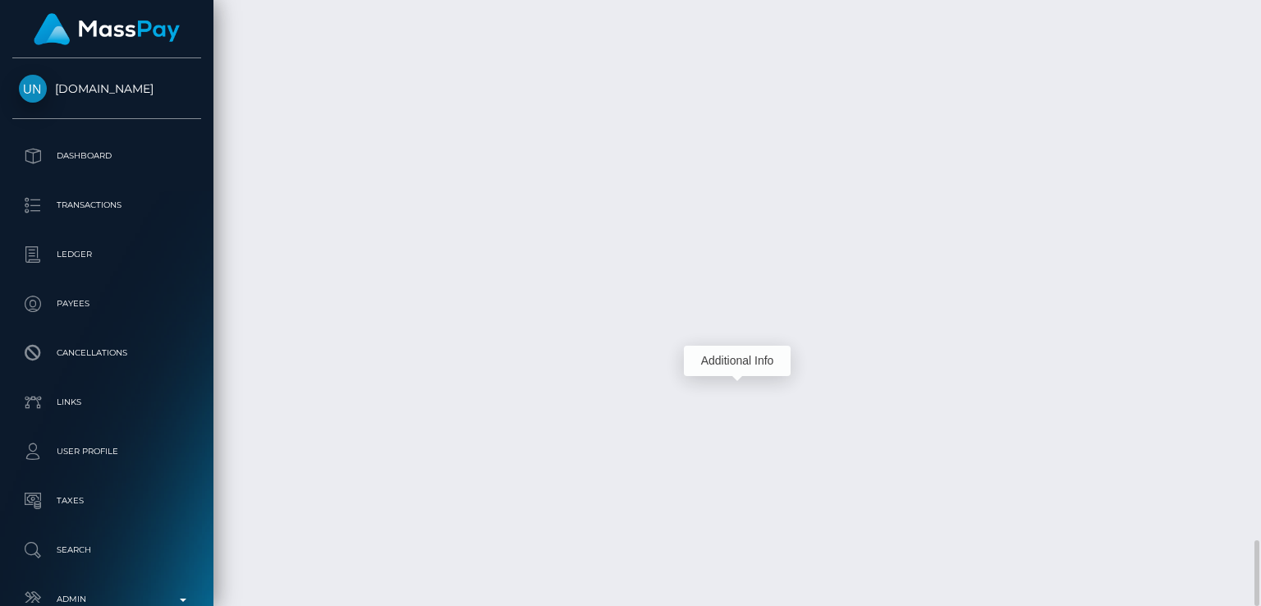
scroll to position [197, 315]
click at [735, 360] on div "Additional Info" at bounding box center [737, 361] width 107 height 30
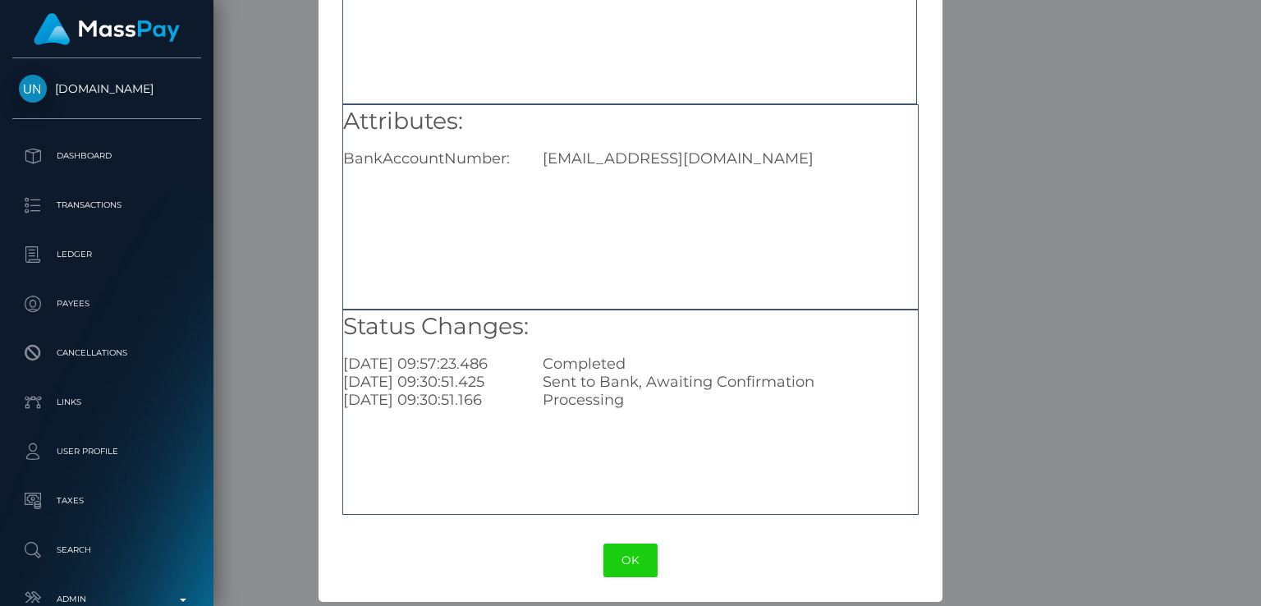
scroll to position [175, 0]
click at [644, 162] on div "salinasnevaeh745@gmail.com" at bounding box center [729, 156] width 399 height 18
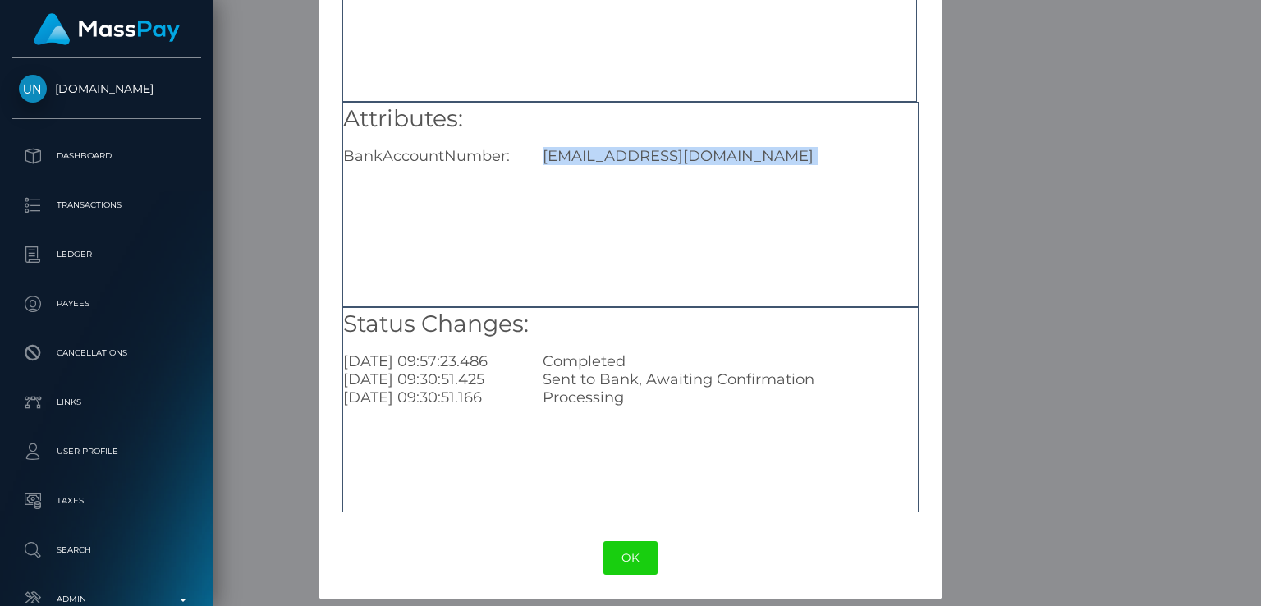
click at [644, 162] on div "salinasnevaeh745@gmail.com" at bounding box center [729, 156] width 399 height 18
copy div "salinasnevaeh745@gmail.com"
click at [633, 255] on div "Attributes: BankAccountNumber: salinasnevaeh745@gmail.com" at bounding box center [630, 204] width 576 height 205
click at [1027, 294] on div "× Payout Information Metadata: Object Attributes: BankAccountNumber: salinasnev…" at bounding box center [630, 303] width 1261 height 606
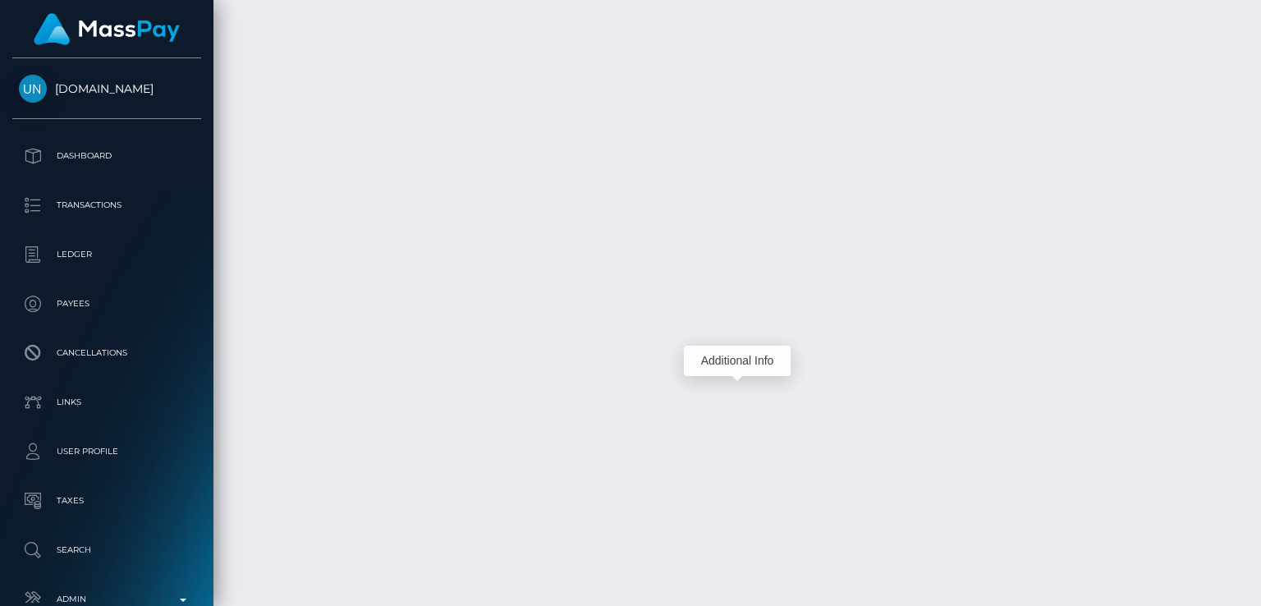
scroll to position [197, 315]
drag, startPoint x: 359, startPoint y: 381, endPoint x: 239, endPoint y: 379, distance: 119.9
copy td "September 23, 2025"
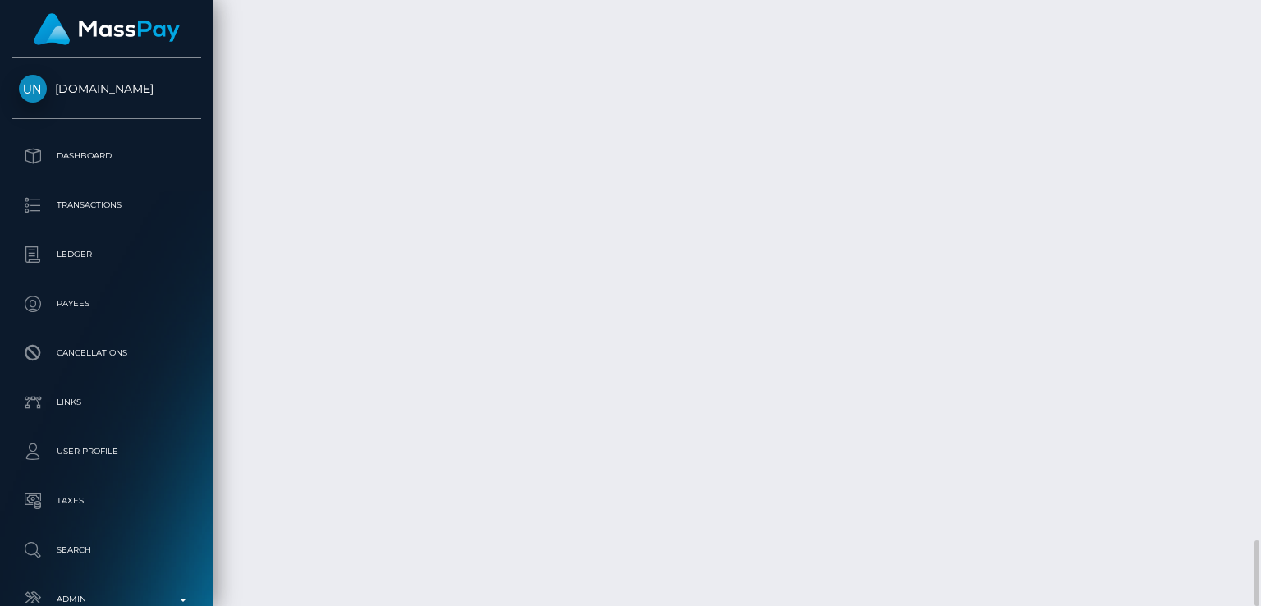
drag, startPoint x: 1084, startPoint y: 384, endPoint x: 1026, endPoint y: 384, distance: 58.3
copy td "53.05 USD"
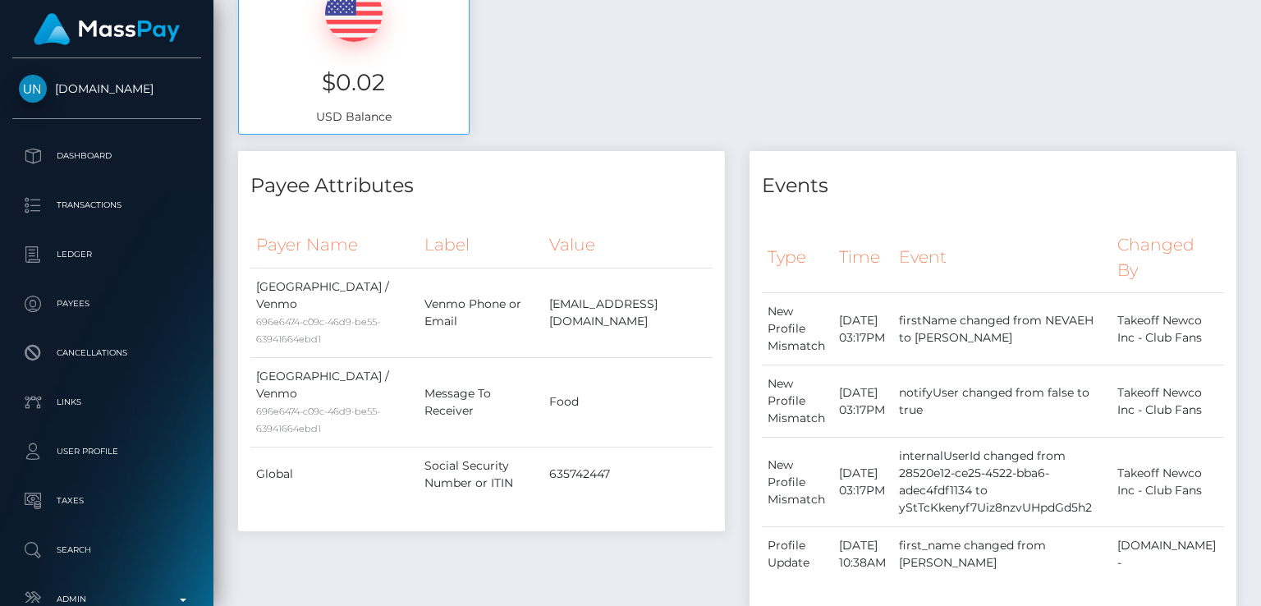
scroll to position [0, 0]
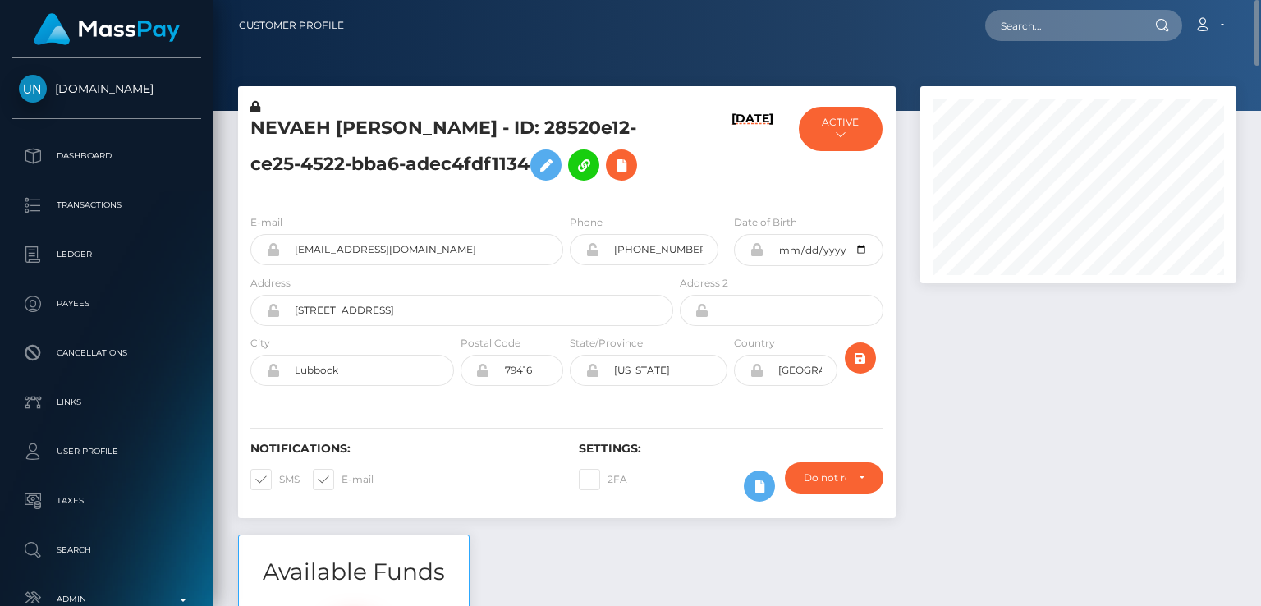
click at [296, 122] on h5 "NEVAEH DANIELE SALINAS - ID: 28520e12-ce25-4522-bba6-adec4fdf1134" at bounding box center [457, 152] width 414 height 73
copy h5 "NEVAEH"
click at [1065, 26] on input "text" at bounding box center [1062, 25] width 154 height 31
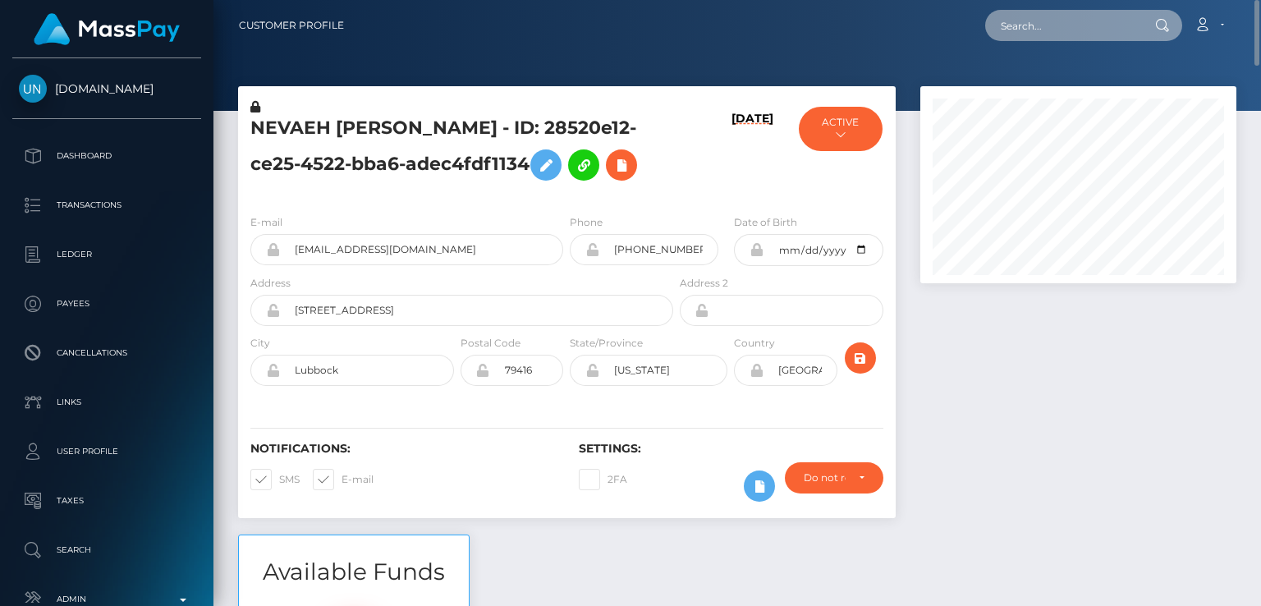
paste input "asiakasiajola@gmail.com"
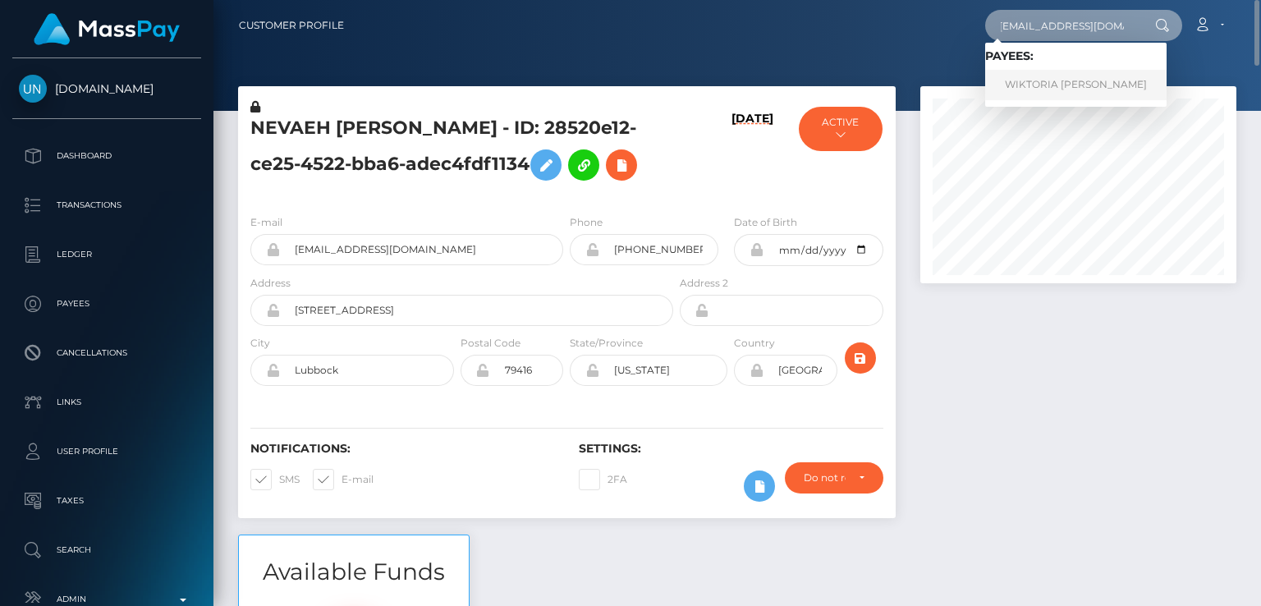
type input "asiakasiajola@gmail.com"
click at [1038, 89] on link "WIKTORIA HELENA JAKUBOWSKA" at bounding box center [1075, 85] width 181 height 30
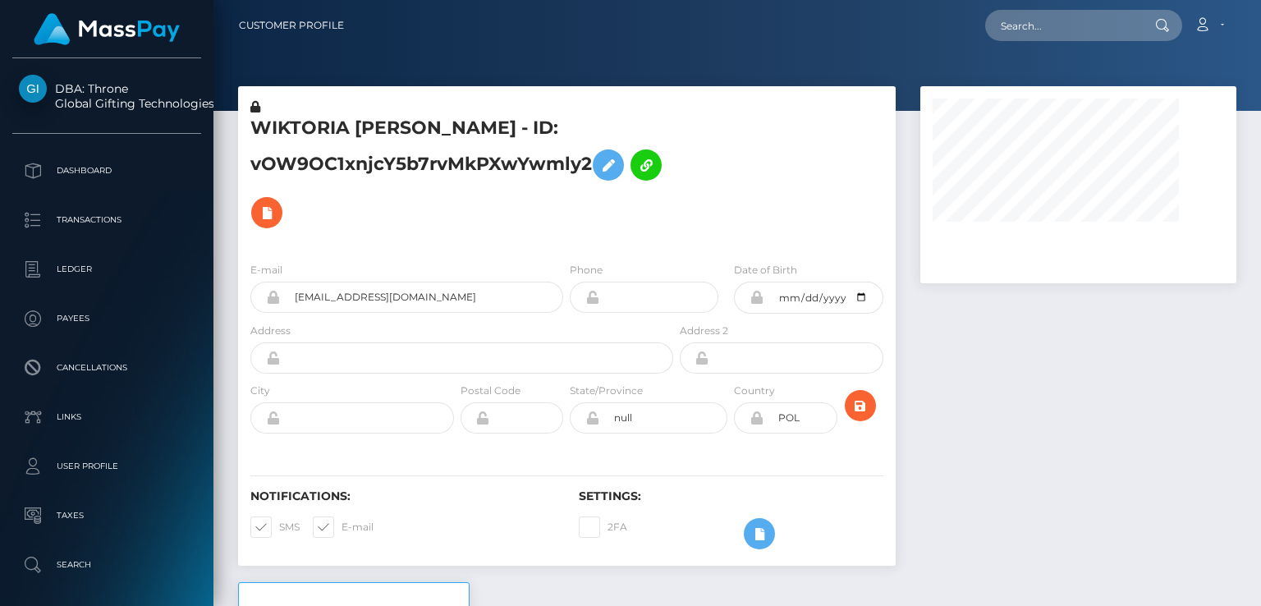
click at [319, 137] on h5 "WIKTORIA [PERSON_NAME] - ID: vOW9OC1xnjcY5b7rvMkPXwYwmly2" at bounding box center [457, 176] width 414 height 121
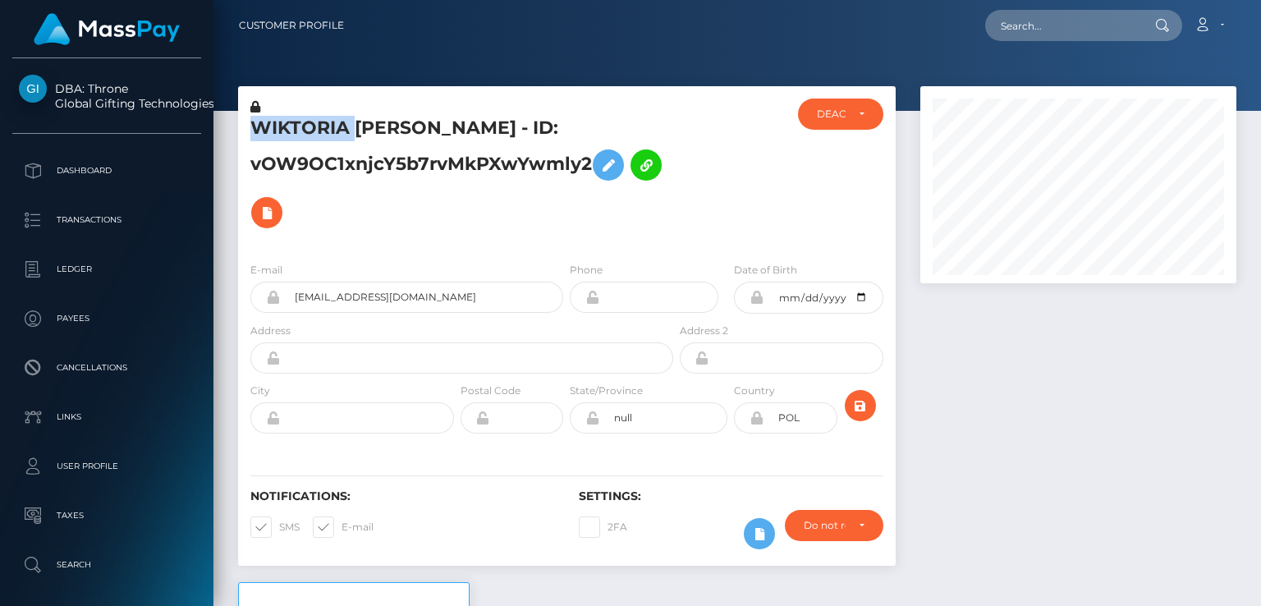
copy h5 "WIKTORIA"
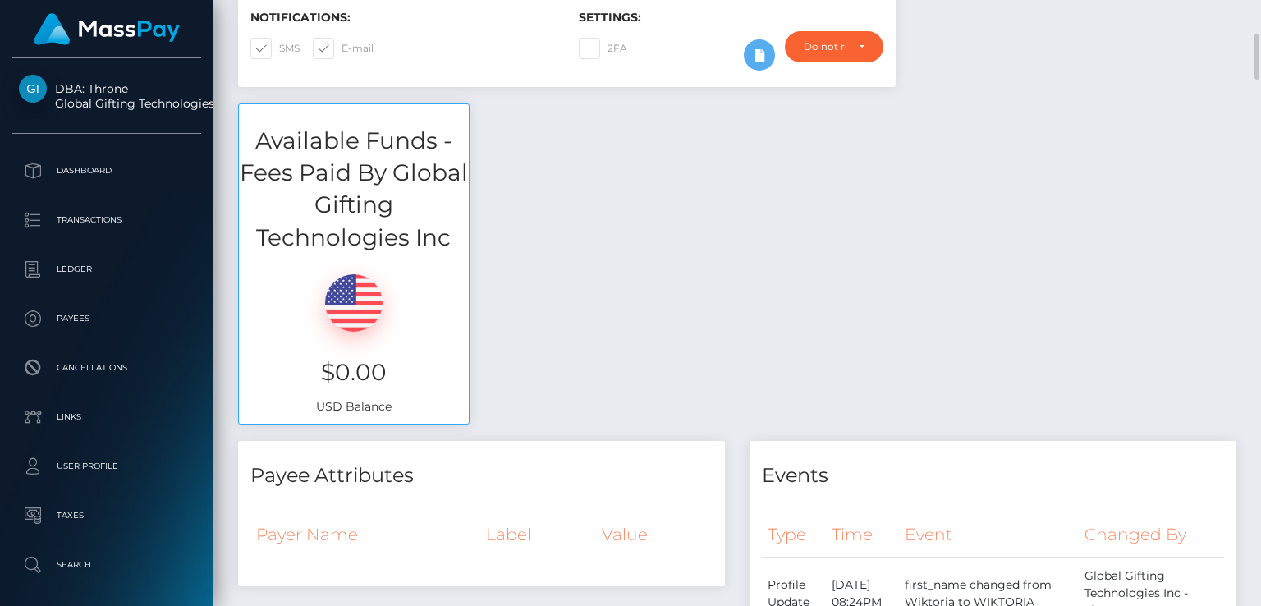
scroll to position [834, 0]
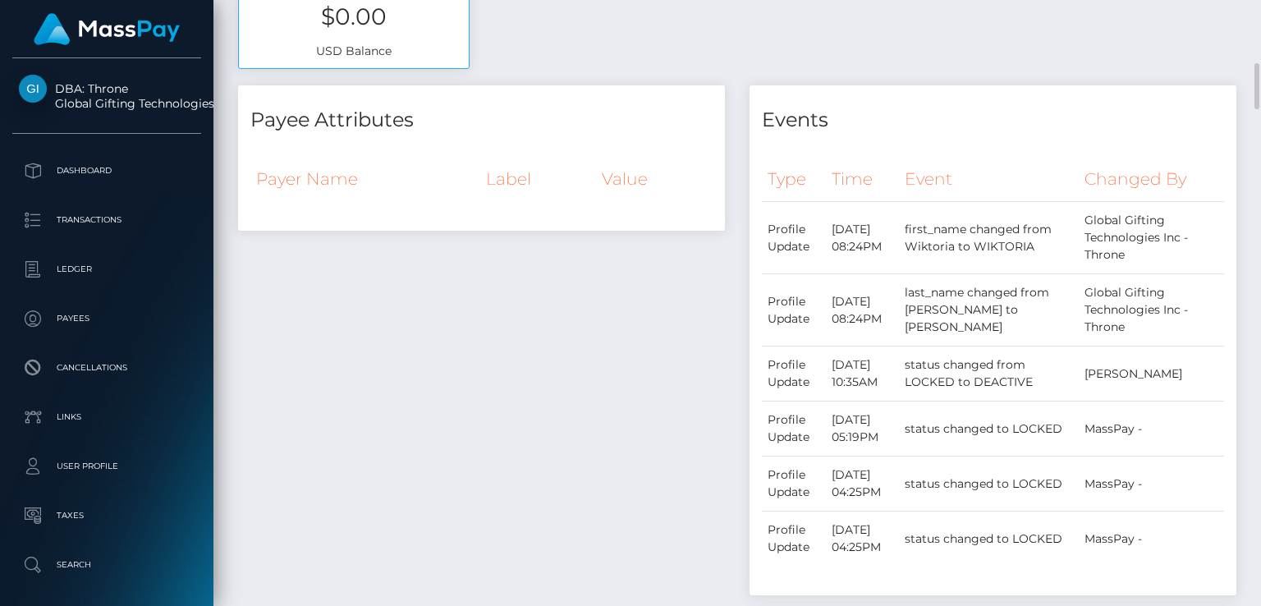
click at [345, 192] on th "Payer Name" at bounding box center [365, 179] width 230 height 44
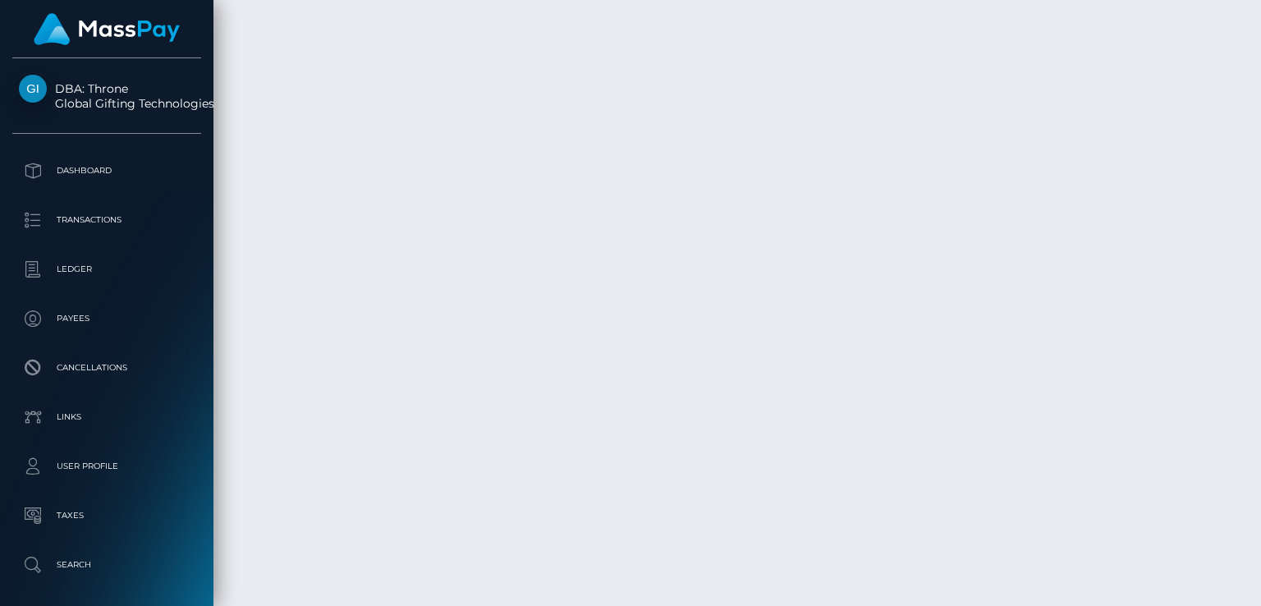
scroll to position [7316, 0]
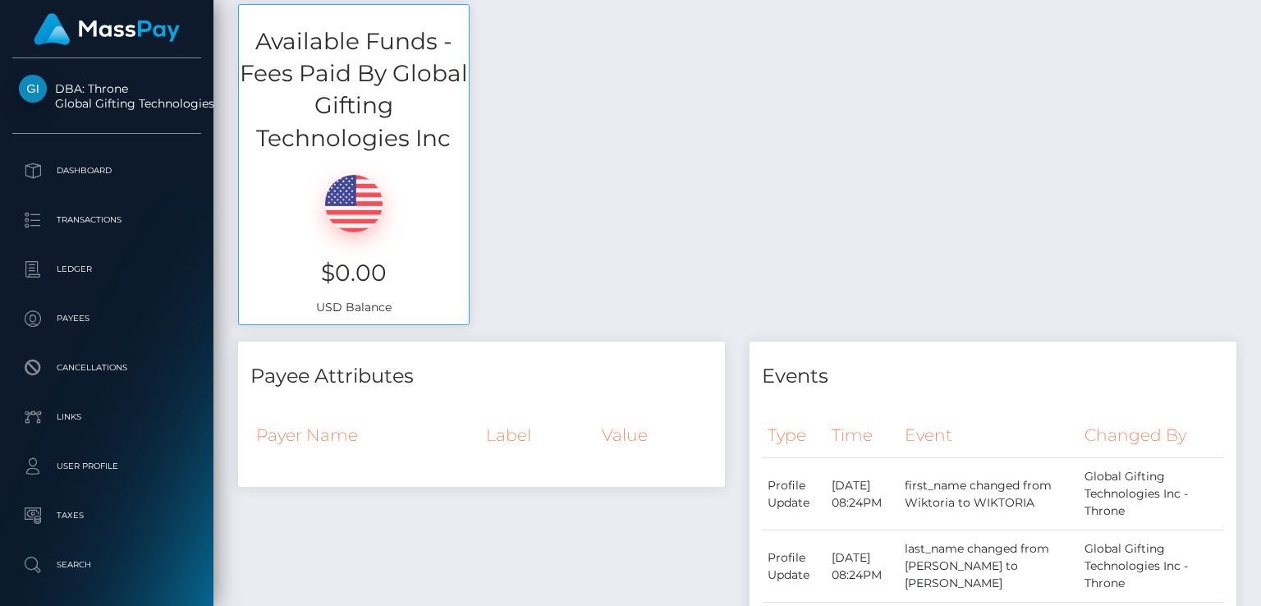
scroll to position [0, 0]
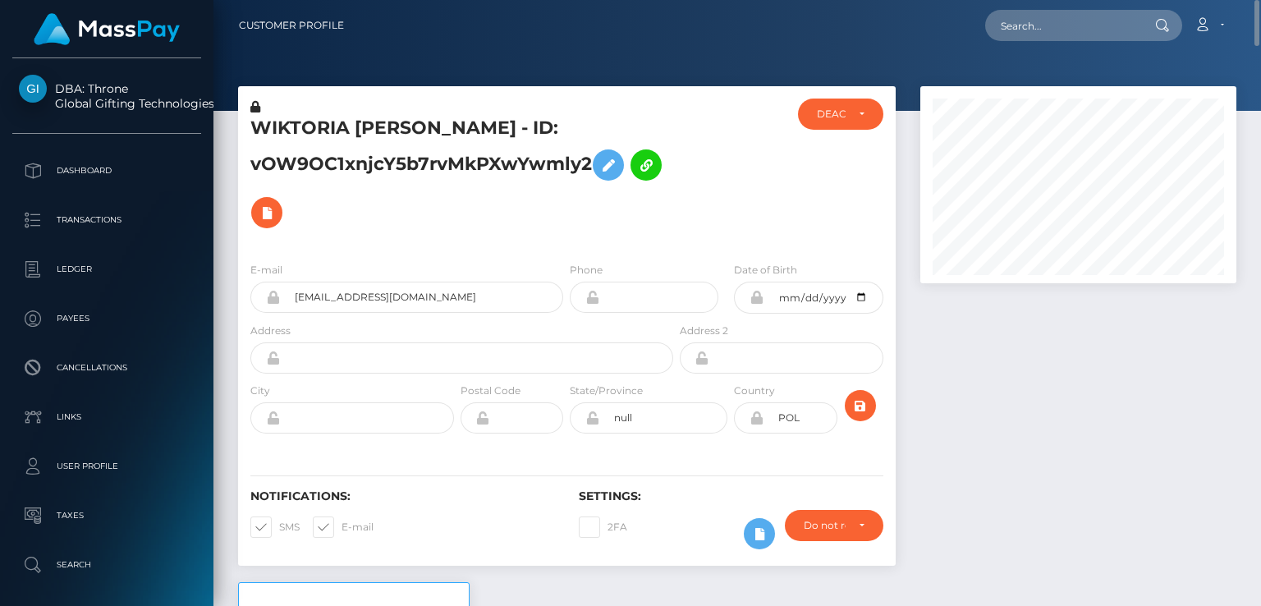
click at [310, 129] on h5 "WIKTORIA [PERSON_NAME] - ID: vOW9OC1xnjcY5b7rvMkPXwYwmly2" at bounding box center [457, 176] width 414 height 121
copy h5 "WIKTORIA"
click at [493, 233] on h5 "WIKTORIA HELENA JAKUBOWSKA - ID: vOW9OC1xnjcY5b7rvMkPXwYwmly2" at bounding box center [457, 176] width 414 height 121
click at [1074, 25] on input "text" at bounding box center [1062, 25] width 154 height 31
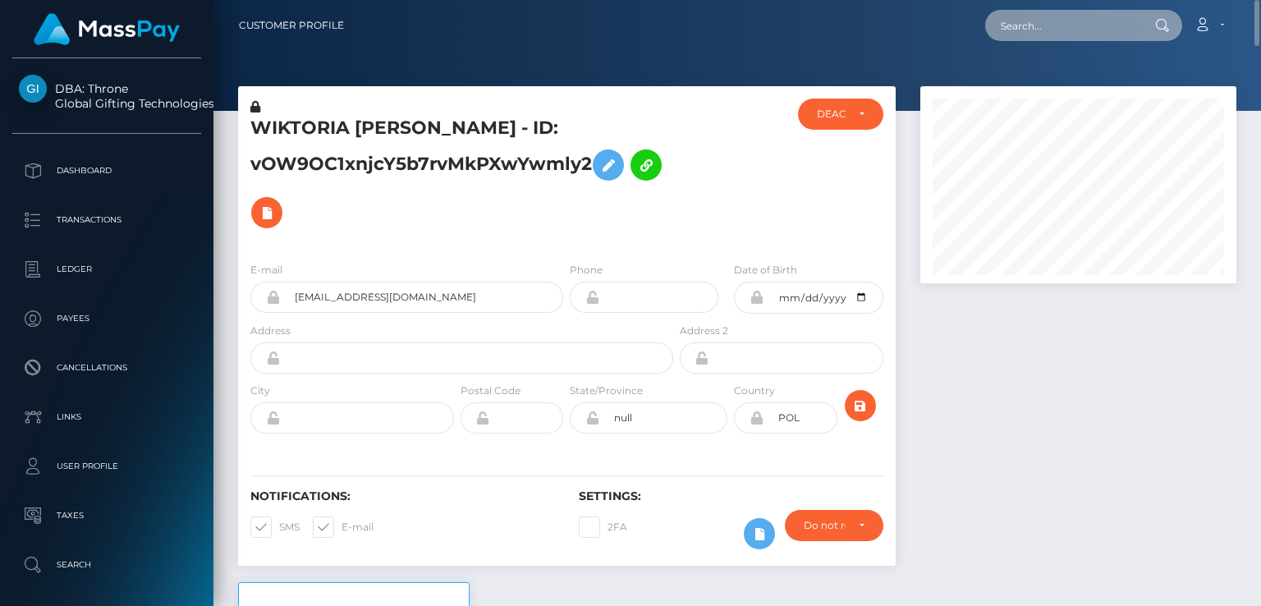
paste input "[EMAIL_ADDRESS][DOMAIN_NAME]"
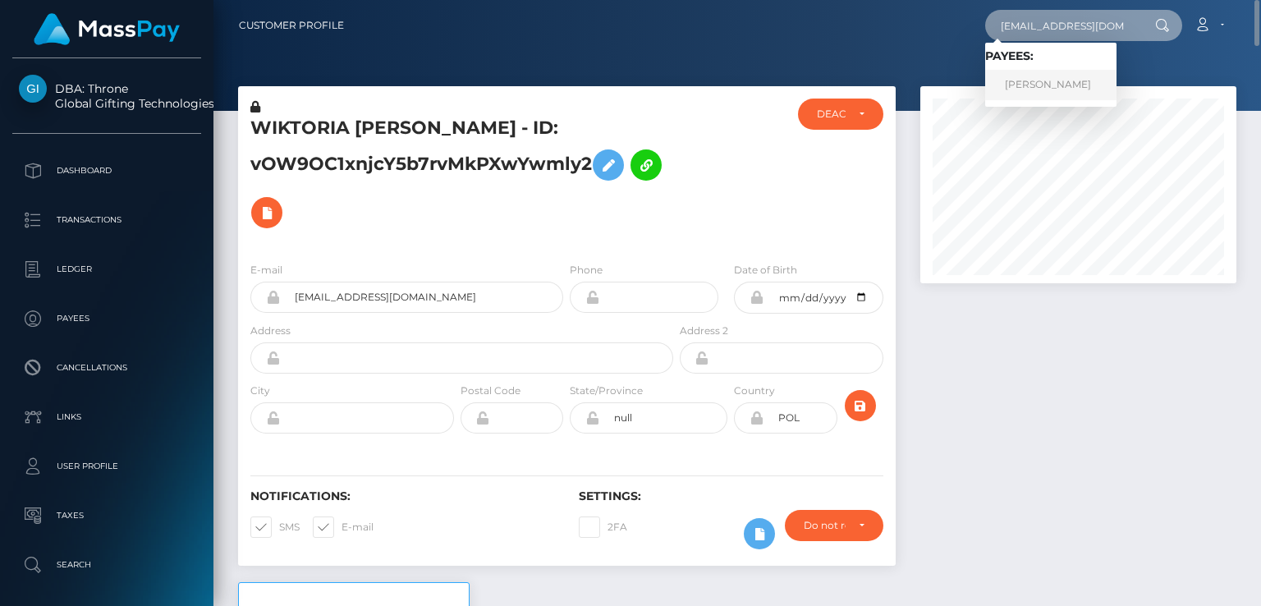
type input "[EMAIL_ADDRESS][DOMAIN_NAME]"
click at [1055, 87] on link "Nicole Speth" at bounding box center [1050, 85] width 131 height 30
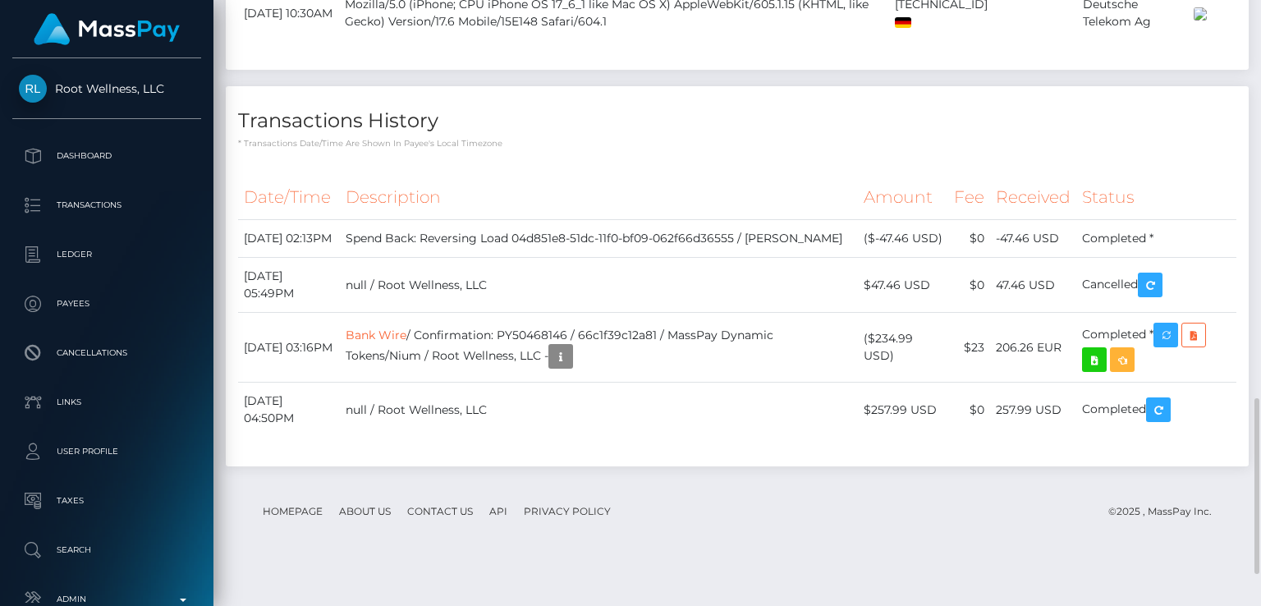
scroll to position [1371, 0]
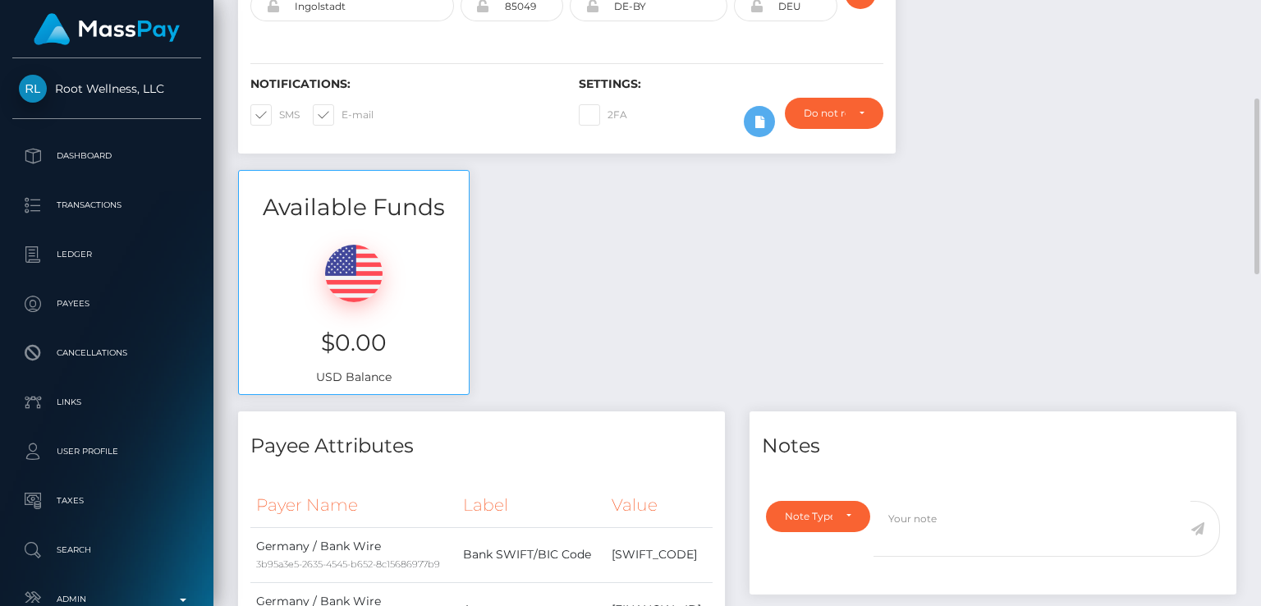
scroll to position [0, 0]
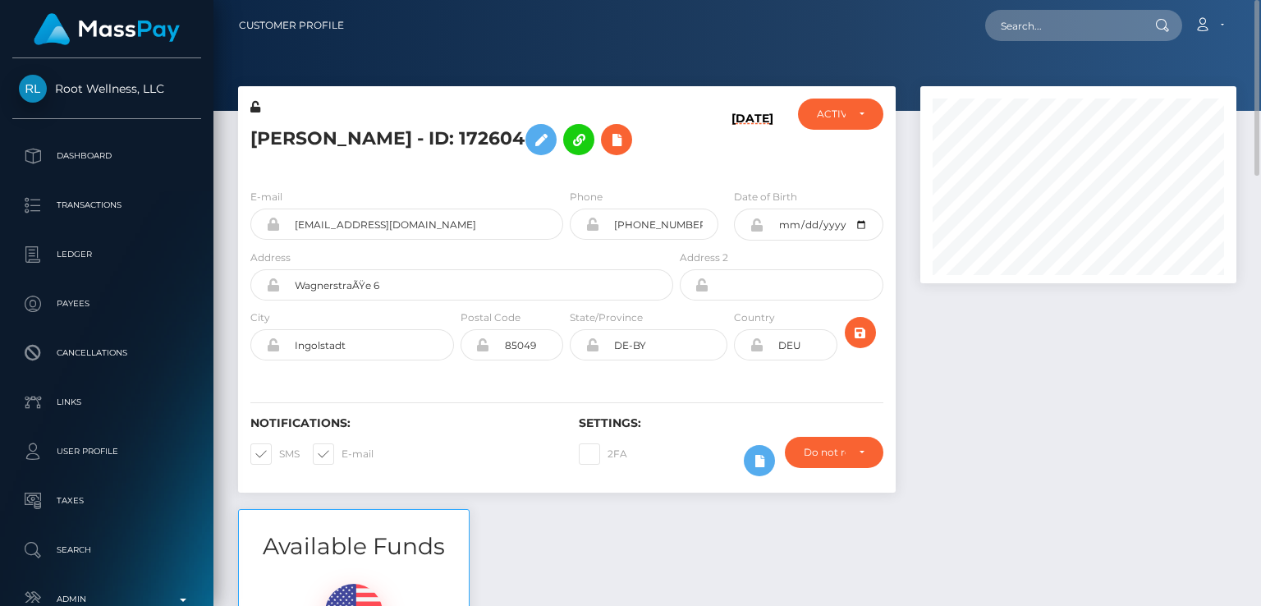
click at [280, 136] on h5 "[PERSON_NAME] - ID: 172604" at bounding box center [457, 140] width 414 height 48
copy h5 "[PERSON_NAME]"
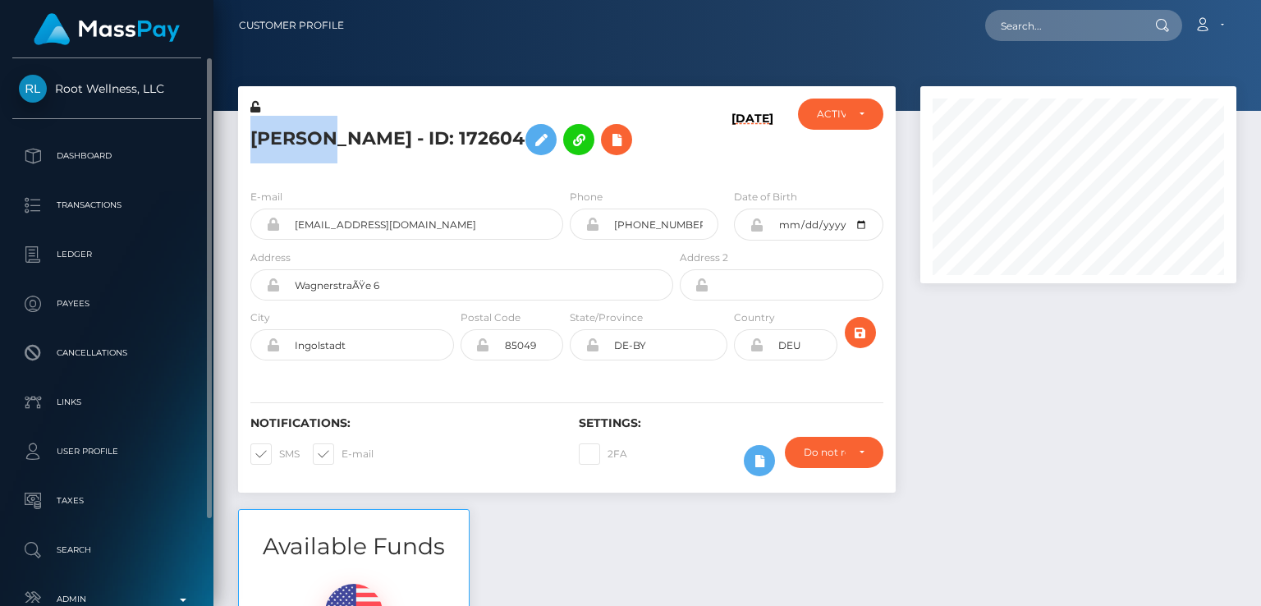
drag, startPoint x: 53, startPoint y: 73, endPoint x: 135, endPoint y: 90, distance: 83.9
click at [135, 90] on div "Root Wellness, LLC Dashboard Transactions Ledger Payees Cancellations Links" at bounding box center [106, 330] width 213 height 544
copy span "Root Wellness"
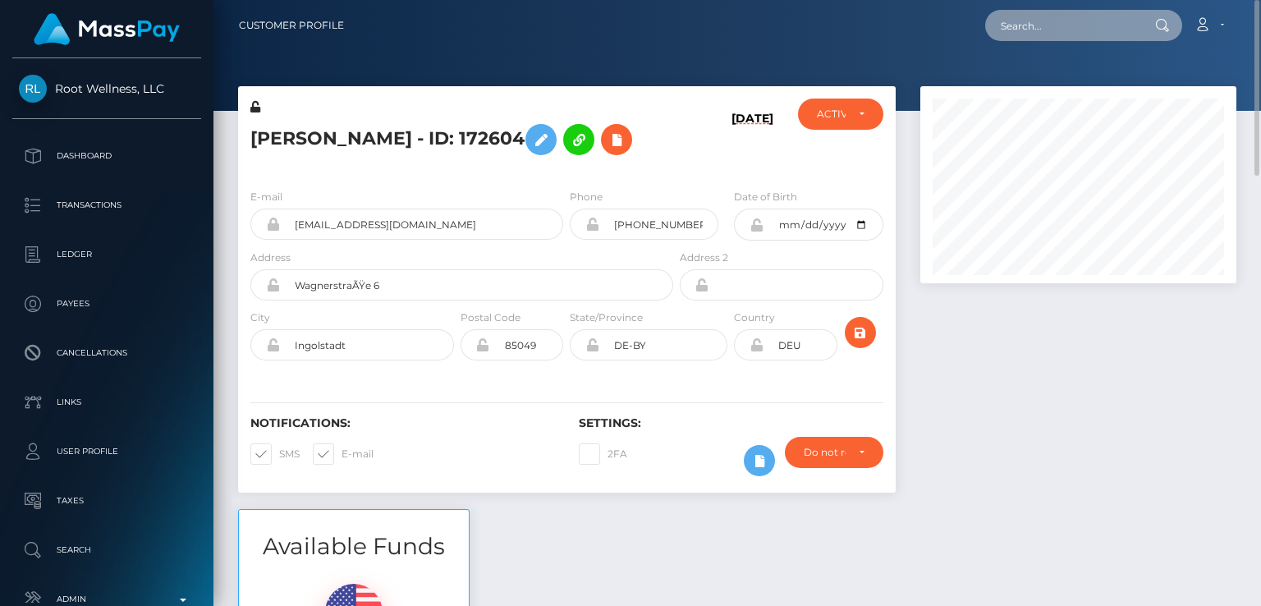
click at [1016, 37] on input "text" at bounding box center [1062, 25] width 154 height 31
paste input "[EMAIL_ADDRESS][DOMAIN_NAME]"
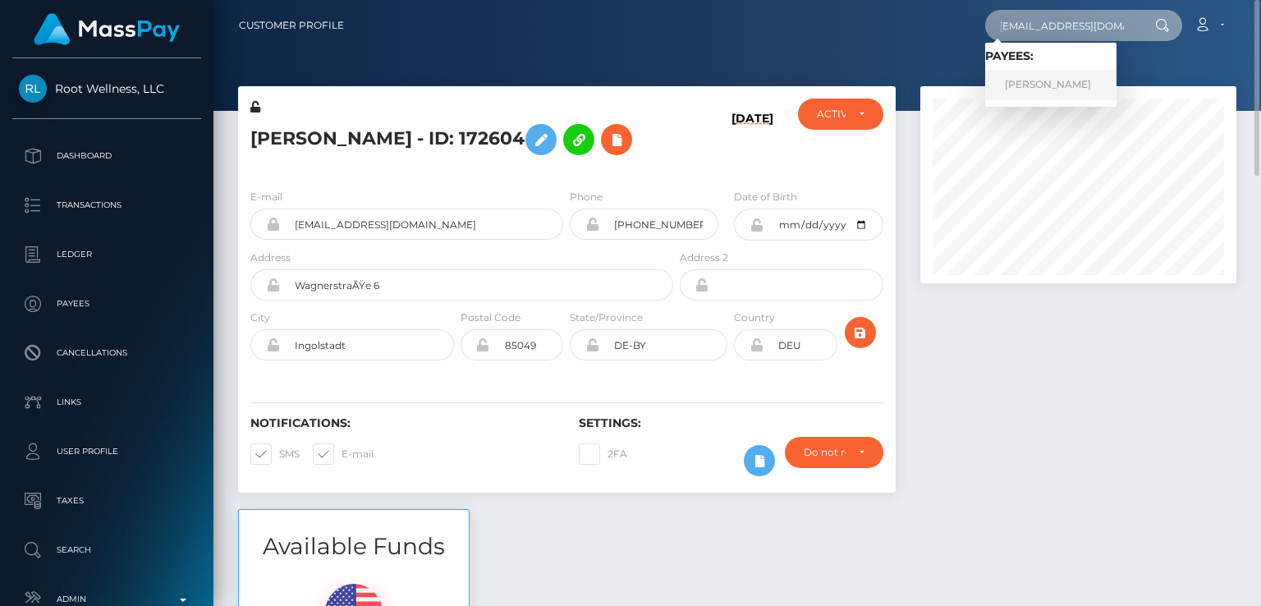
type input "[EMAIL_ADDRESS][DOMAIN_NAME]"
click at [1027, 80] on link "Kristina Kris Melkumova" at bounding box center [1050, 85] width 131 height 30
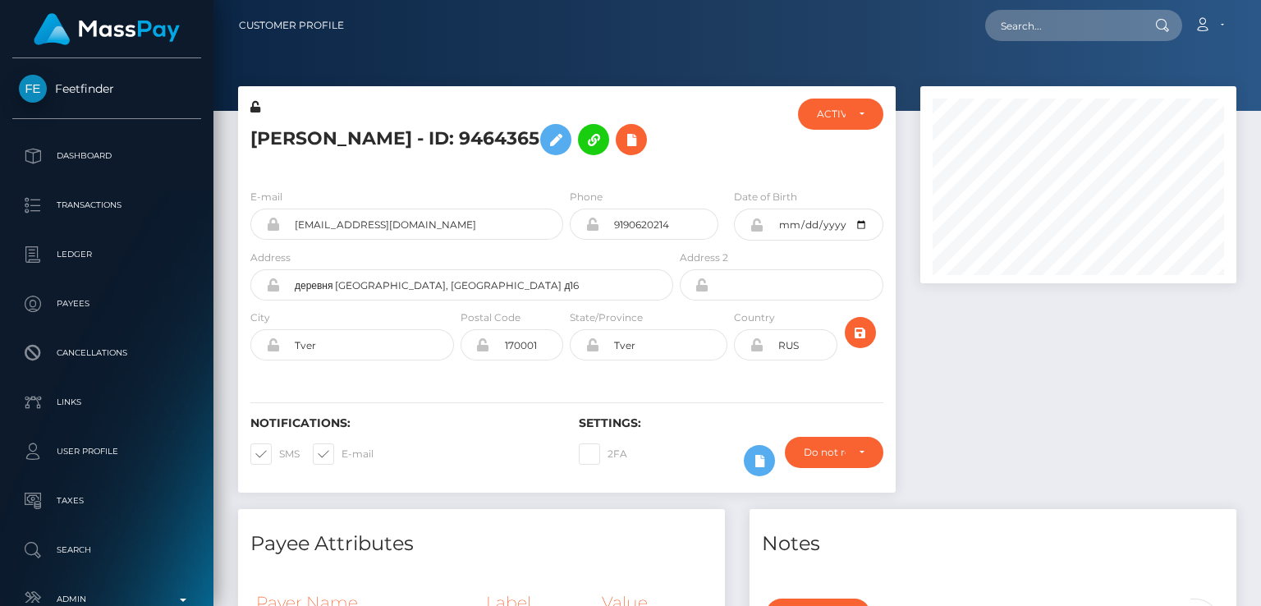
scroll to position [197, 315]
